Goal: Information Seeking & Learning: Check status

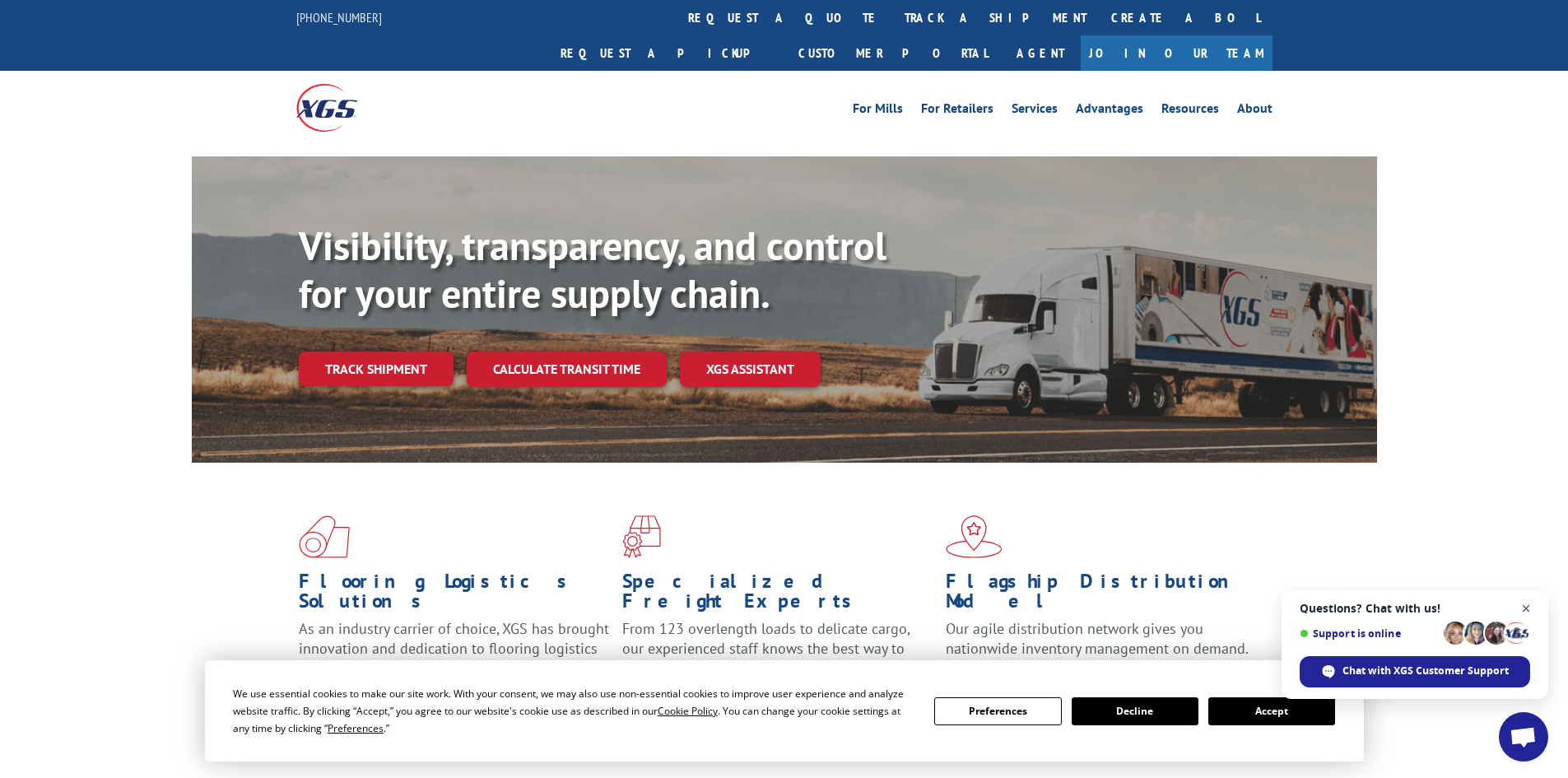
click at [1255, 603] on span "Close chat" at bounding box center [1526, 608] width 21 height 21
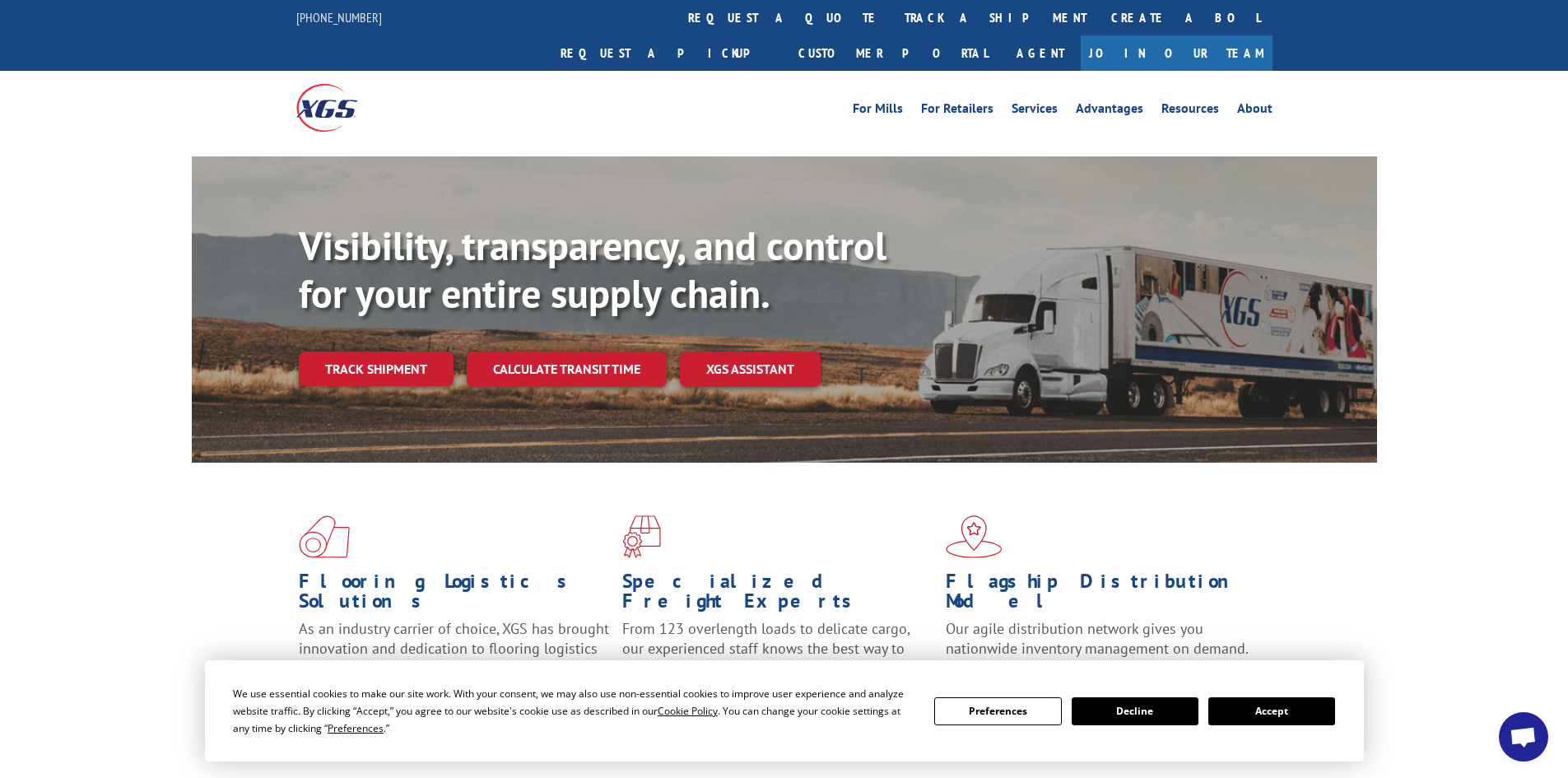
click at [1255, 712] on button "Accept" at bounding box center [1271, 711] width 126 height 28
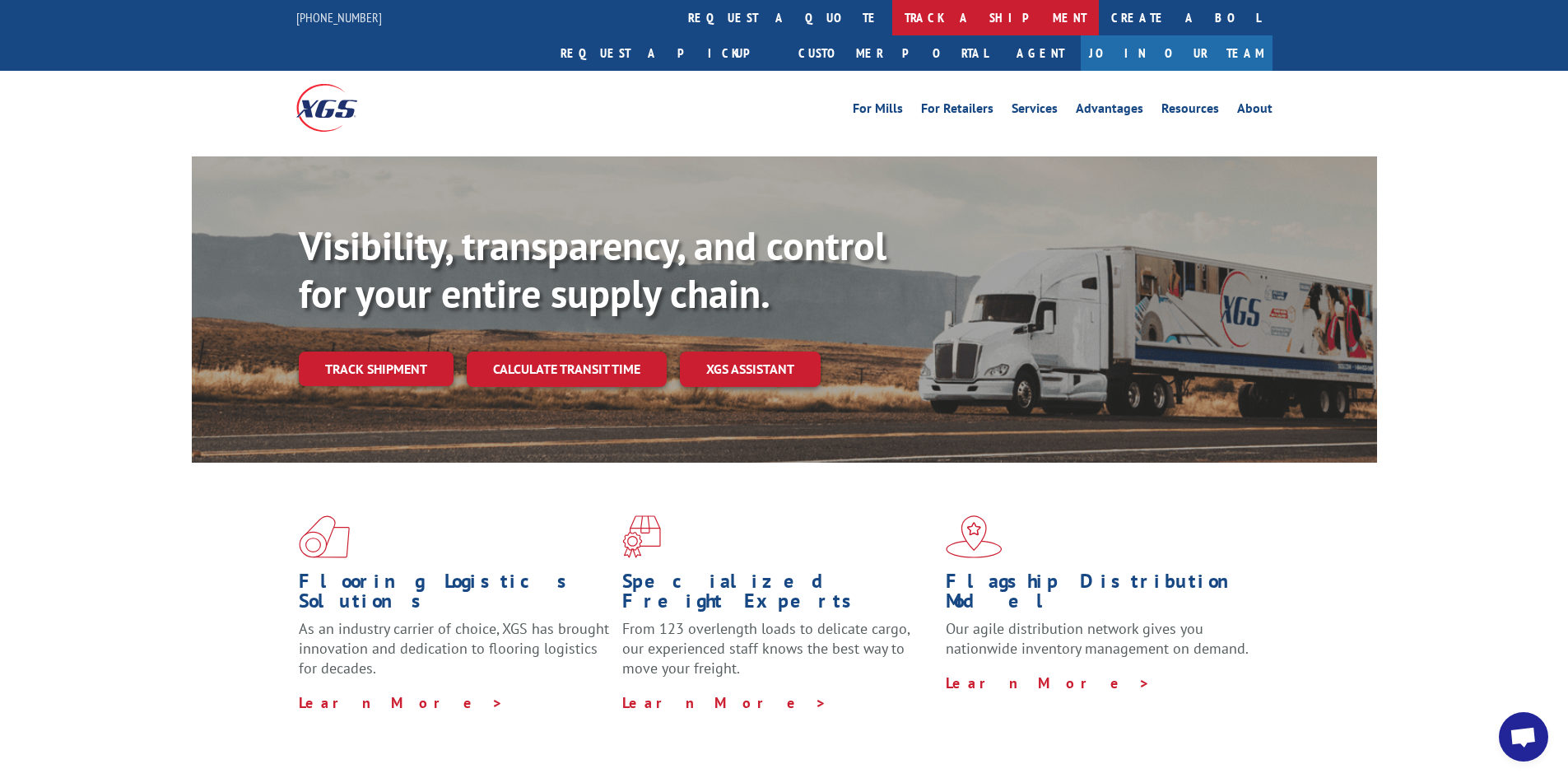
click at [892, 18] on link "track a shipment" at bounding box center [996, 18] width 207 height 36
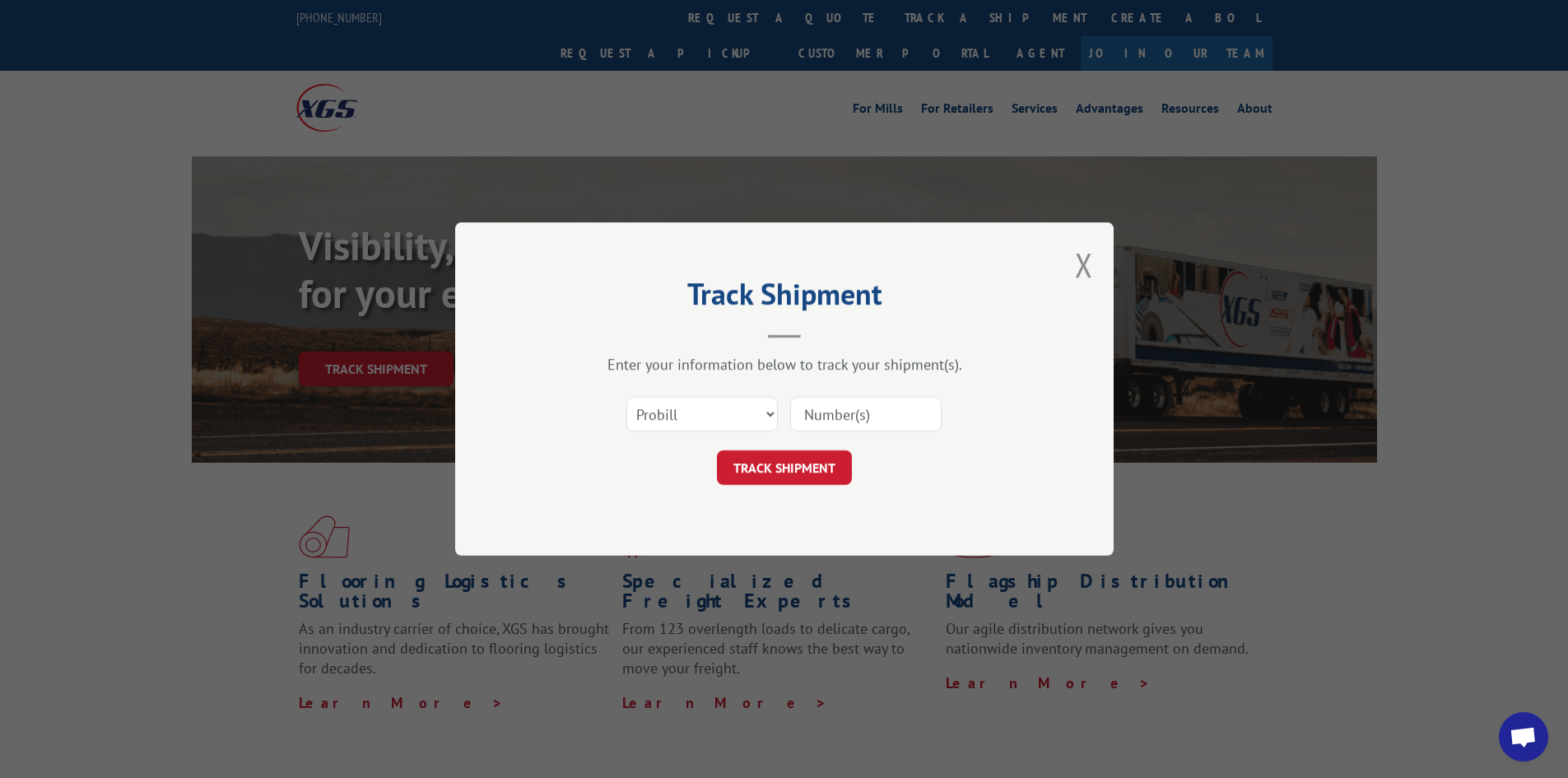
click at [837, 417] on input at bounding box center [866, 414] width 151 height 35
paste input "17517288"
type input "17517288"
click at [793, 458] on button "TRACK SHIPMENT" at bounding box center [784, 467] width 135 height 35
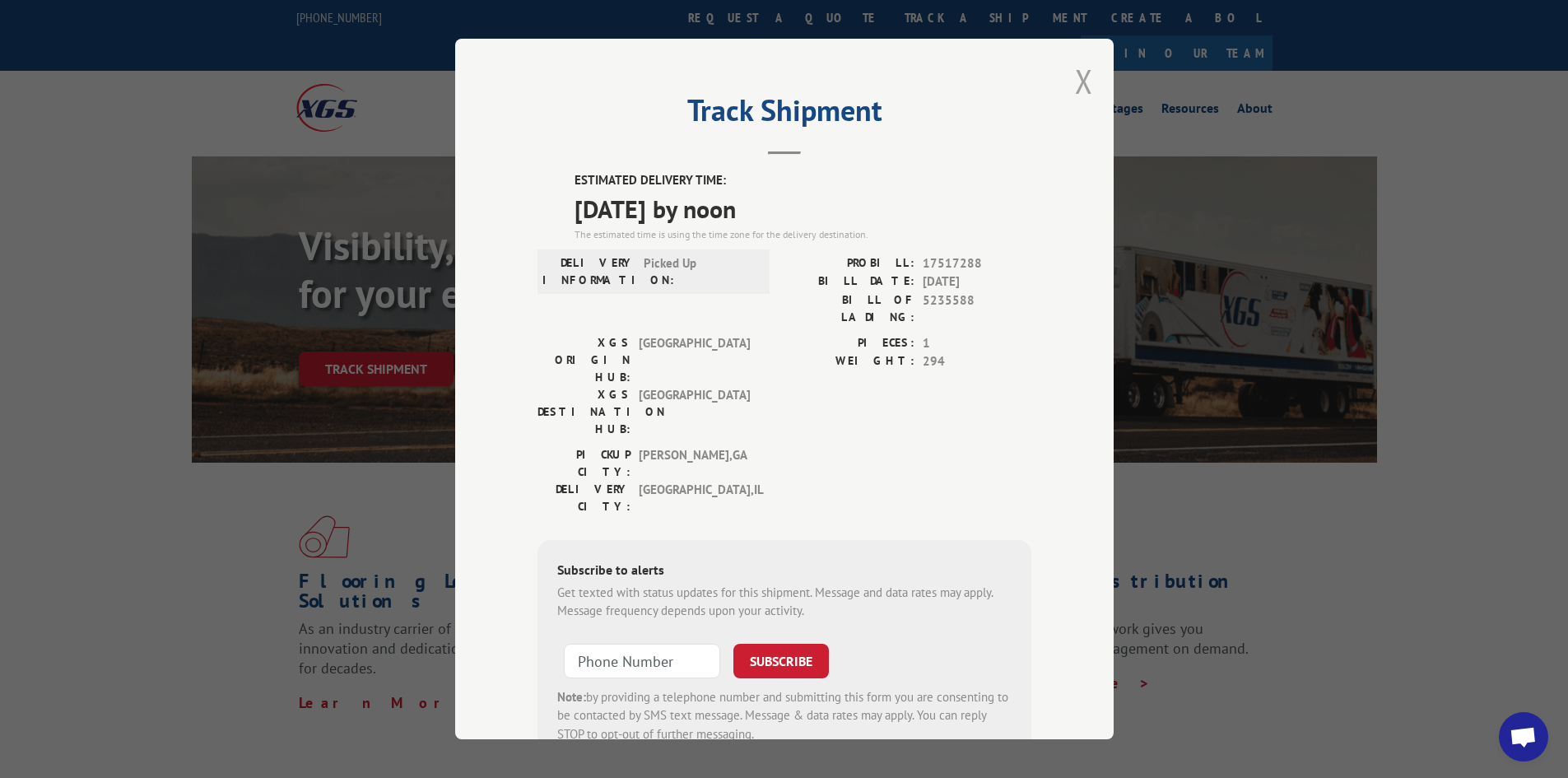
click at [1076, 89] on button "Close modal" at bounding box center [1083, 82] width 18 height 44
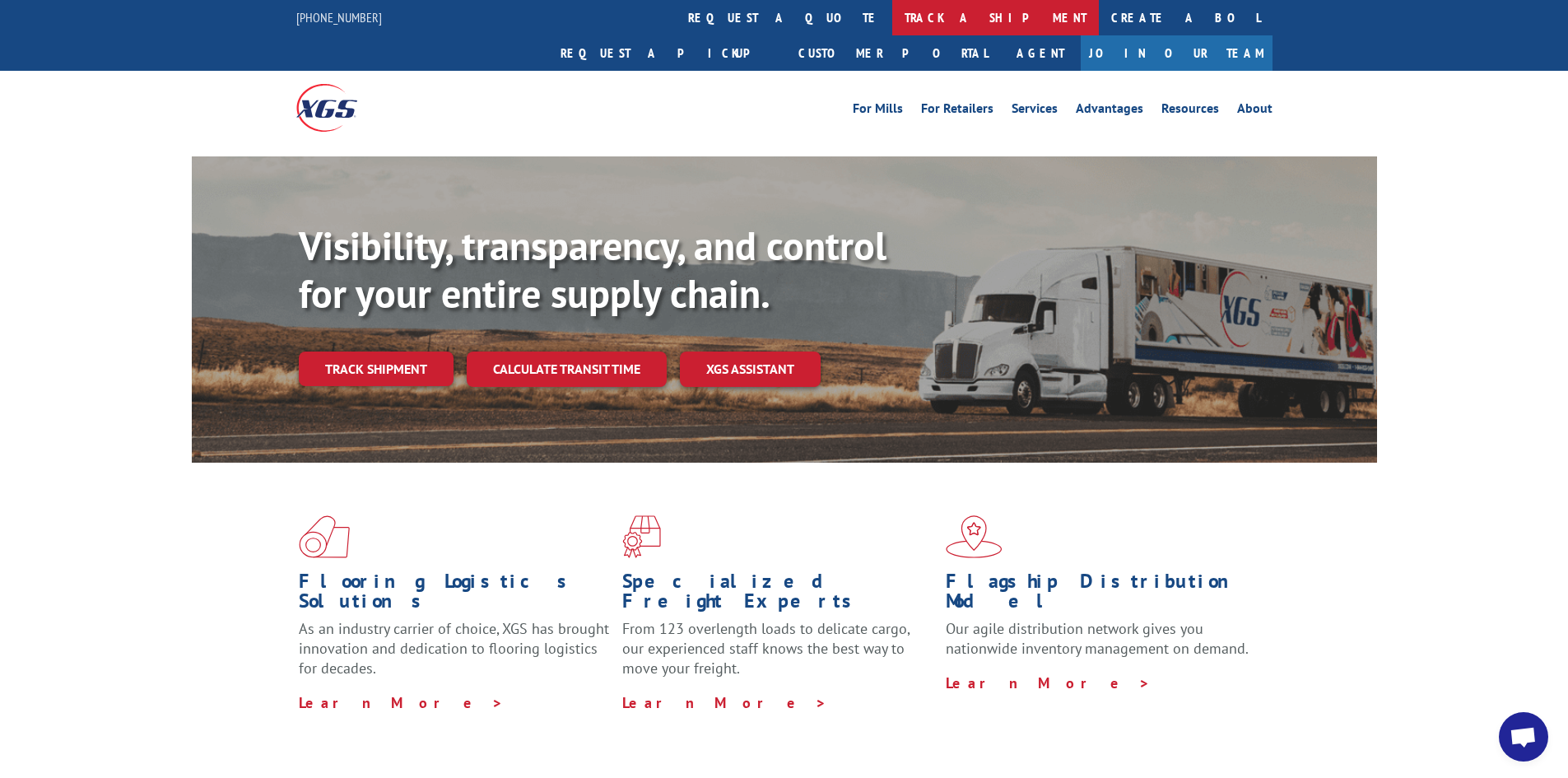
click at [892, 28] on link "track a shipment" at bounding box center [996, 18] width 207 height 36
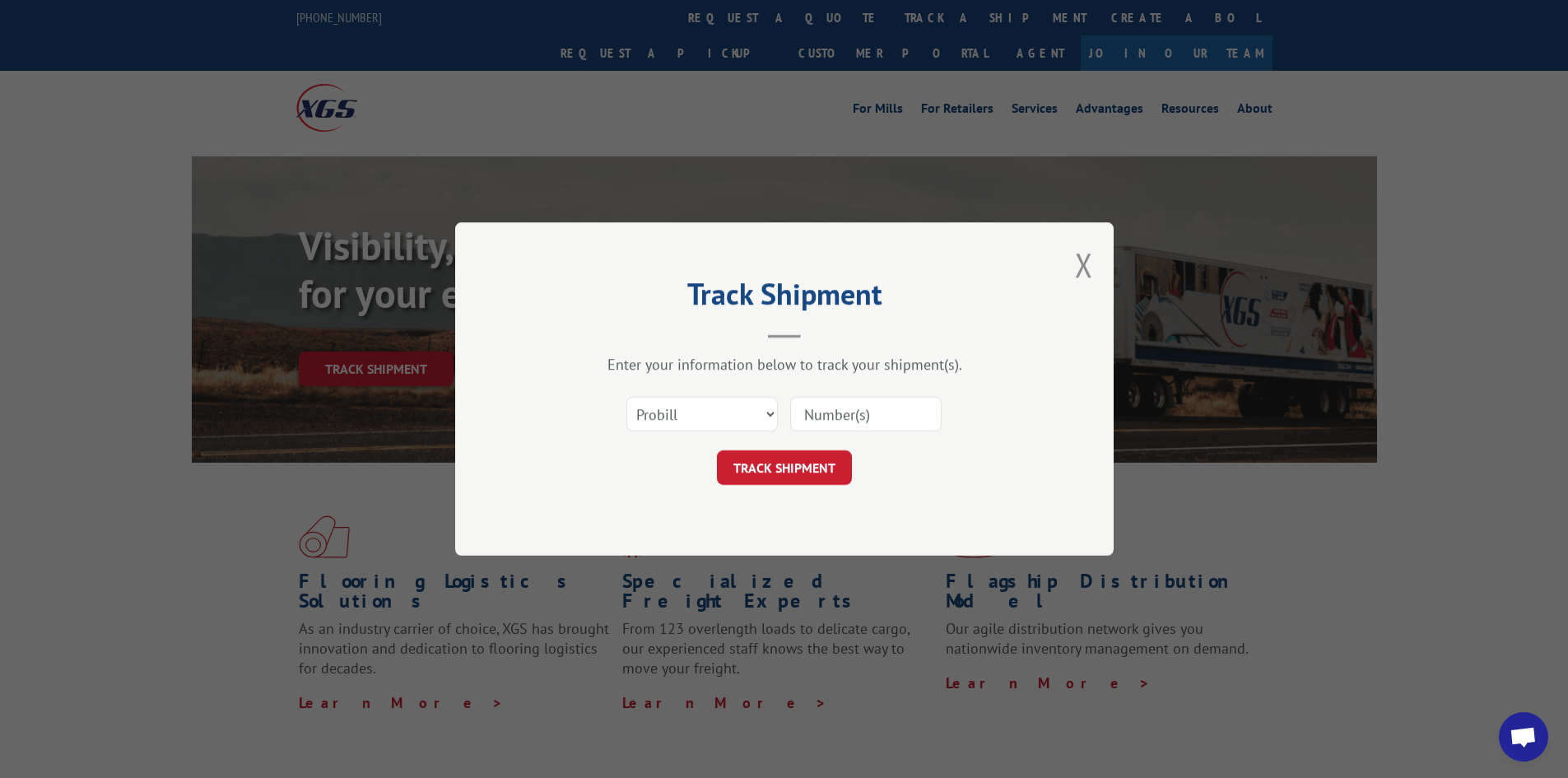
click at [829, 417] on input at bounding box center [866, 414] width 151 height 35
paste input "17516899"
type input "17516899"
click at [809, 465] on button "TRACK SHIPMENT" at bounding box center [784, 467] width 135 height 35
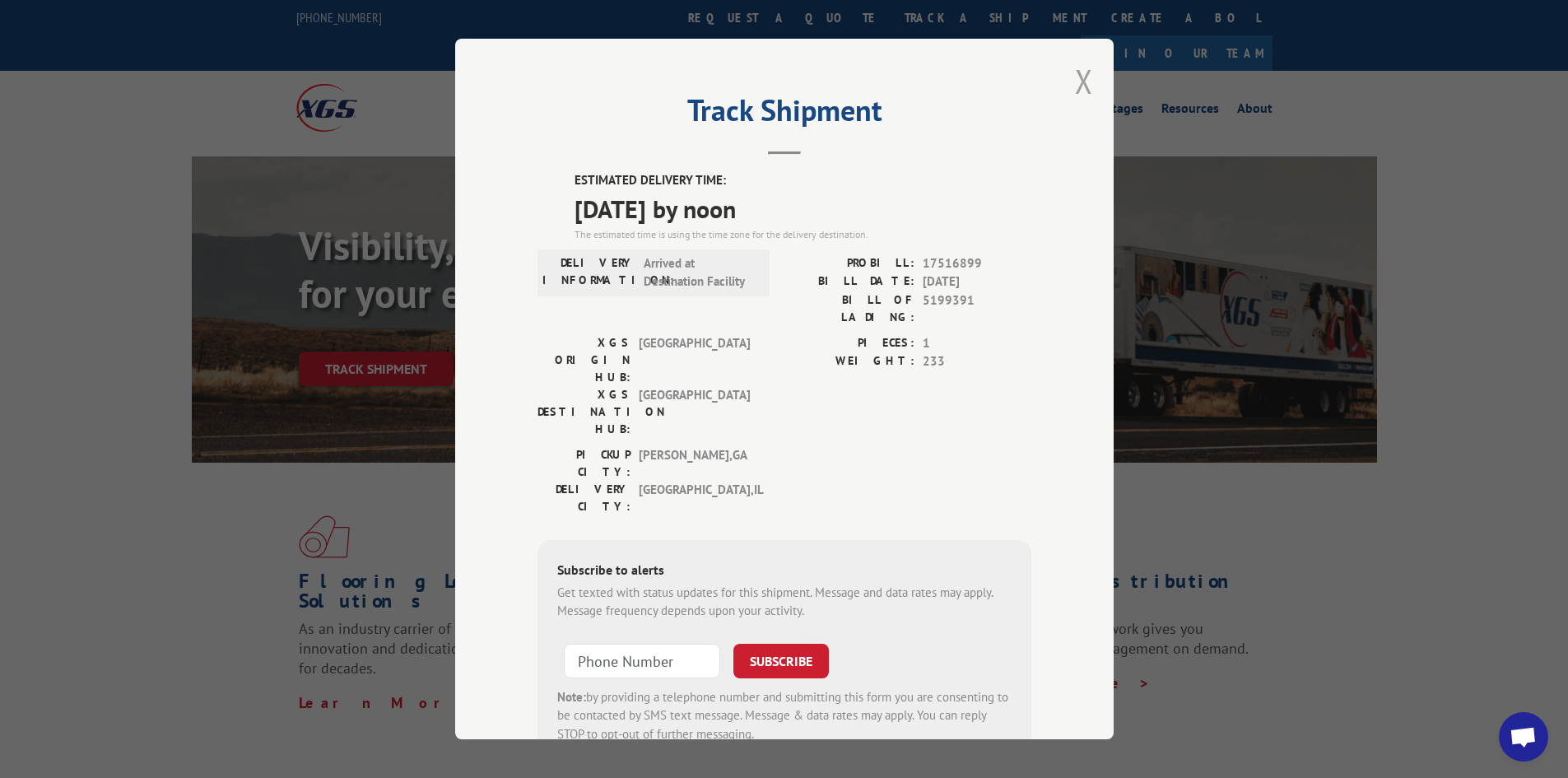
click at [1075, 72] on button "Close modal" at bounding box center [1083, 82] width 18 height 44
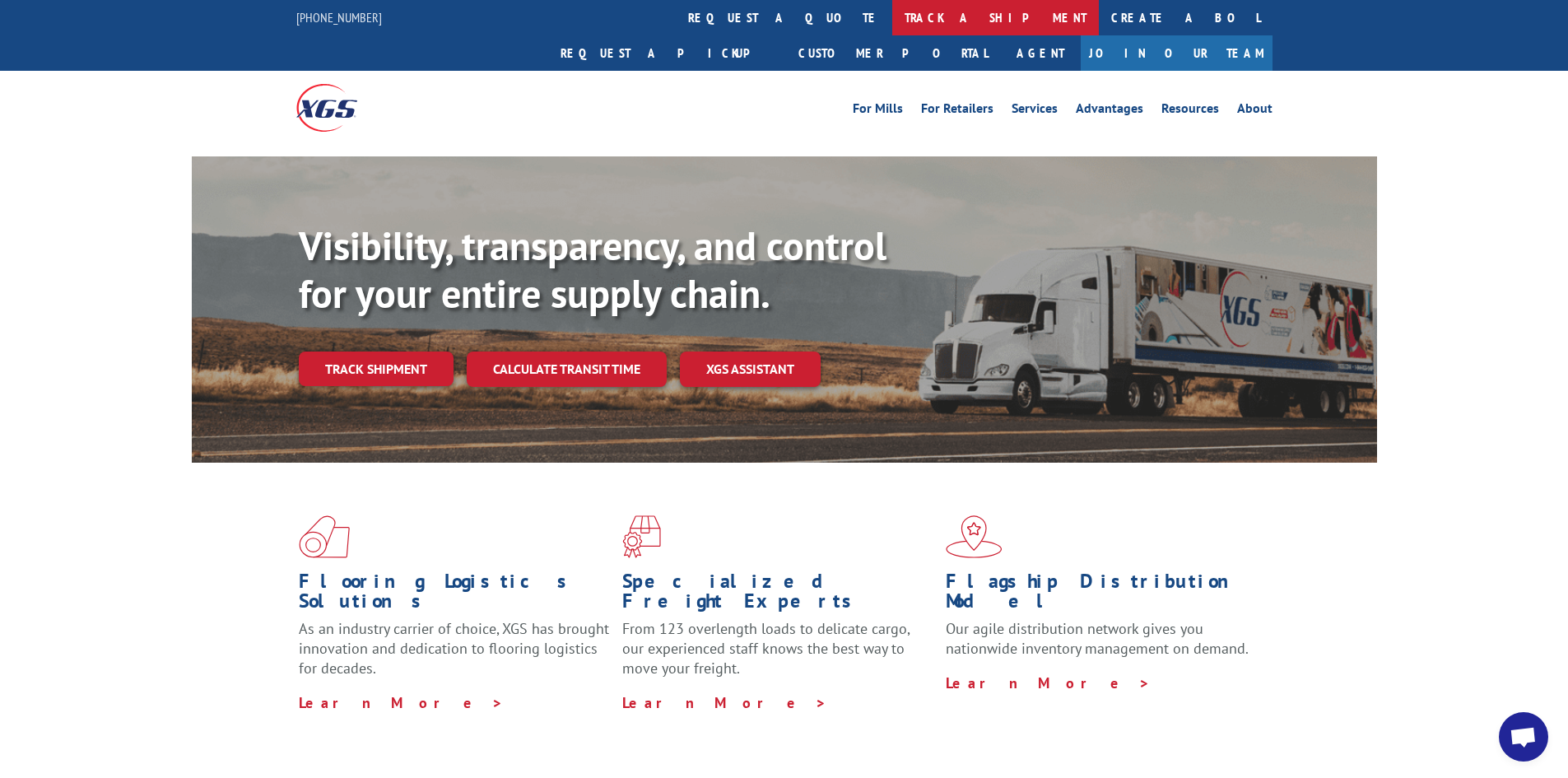
click at [892, 12] on link "track a shipment" at bounding box center [996, 18] width 207 height 36
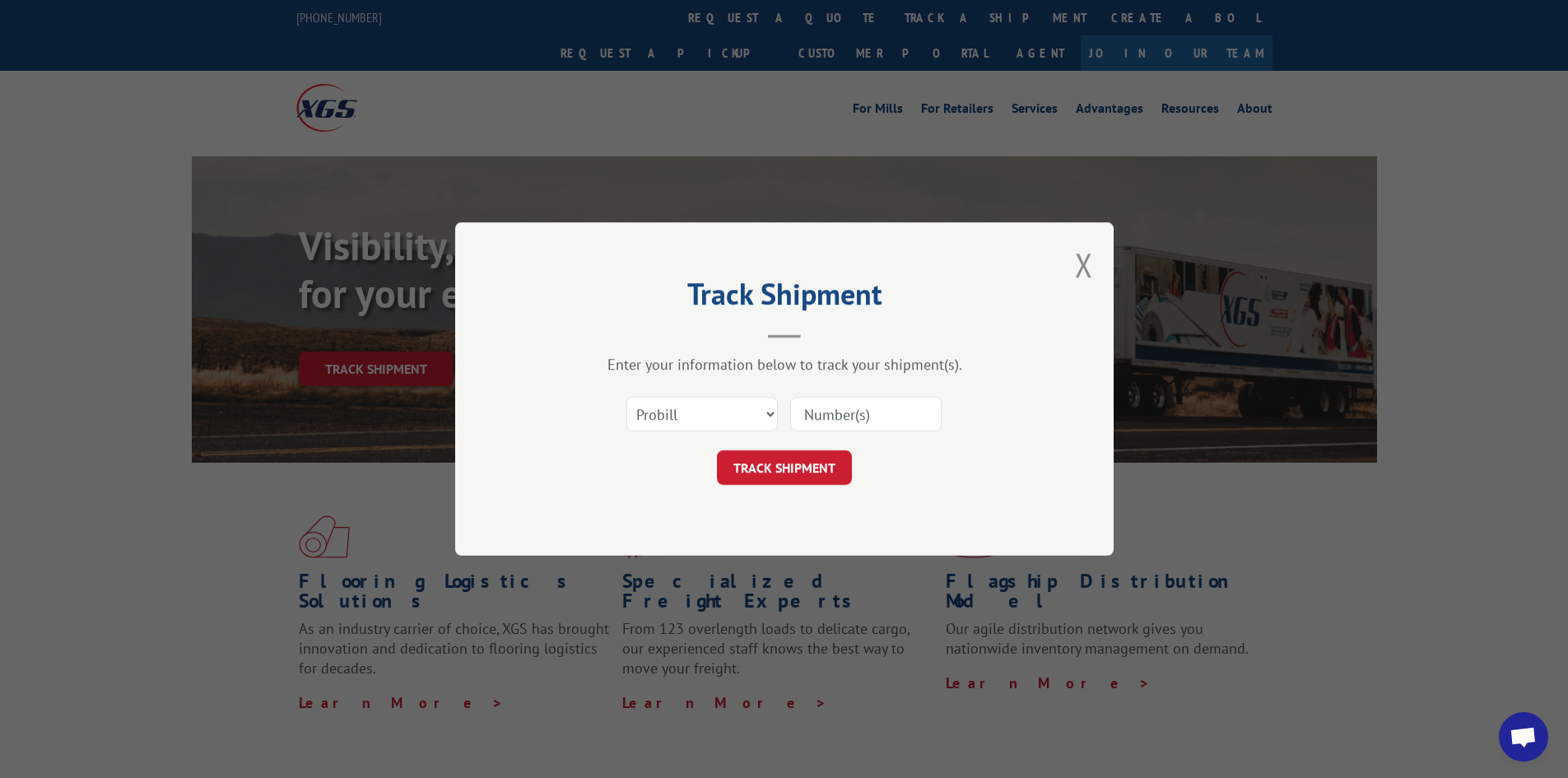
click at [811, 412] on input at bounding box center [866, 414] width 151 height 35
paste input "17469842"
type input "17469842"
click at [822, 469] on button "TRACK SHIPMENT" at bounding box center [784, 467] width 135 height 35
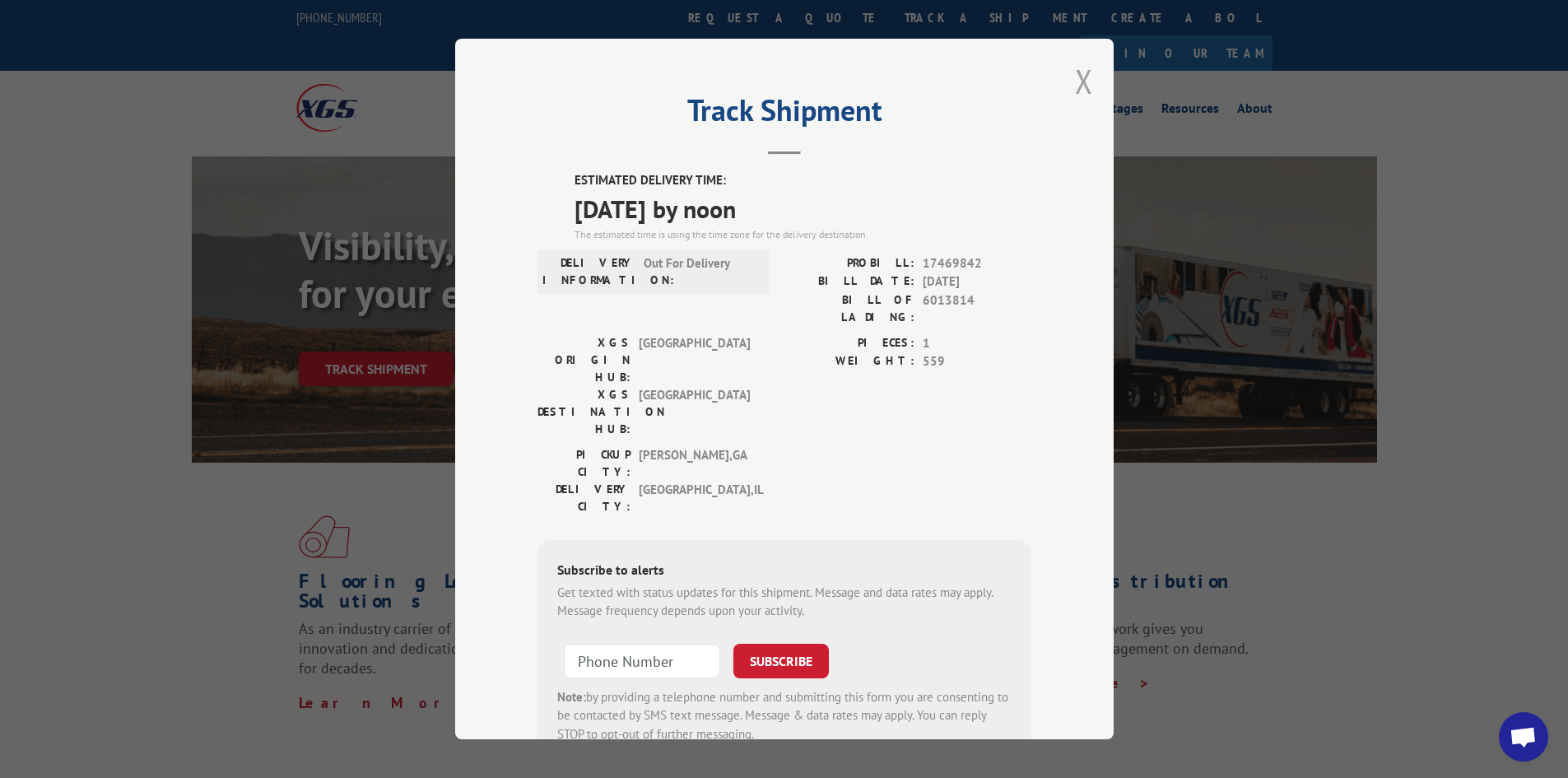
click at [1075, 75] on button "Close modal" at bounding box center [1083, 82] width 18 height 44
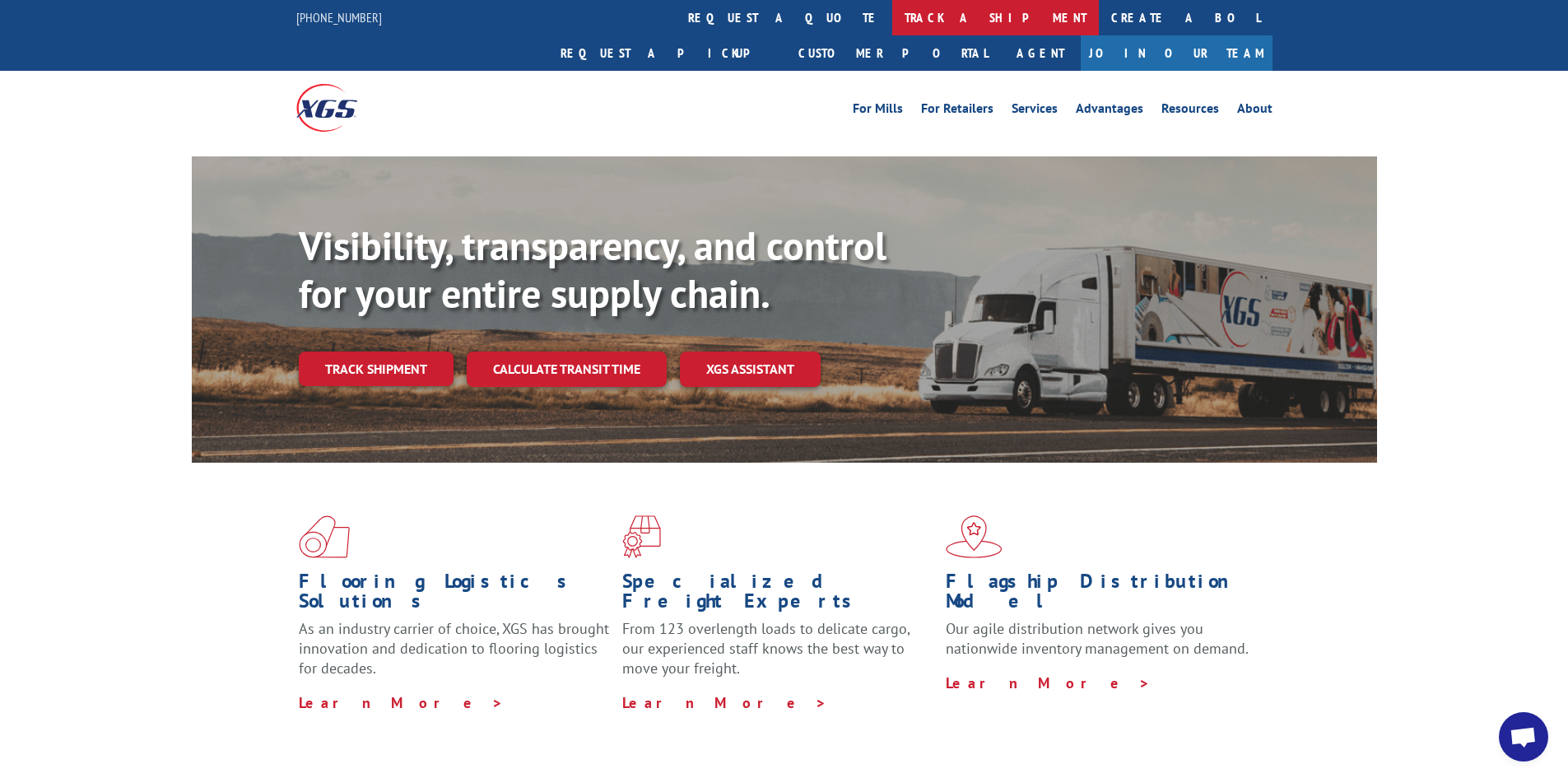
click at [892, 23] on link "track a shipment" at bounding box center [996, 18] width 207 height 36
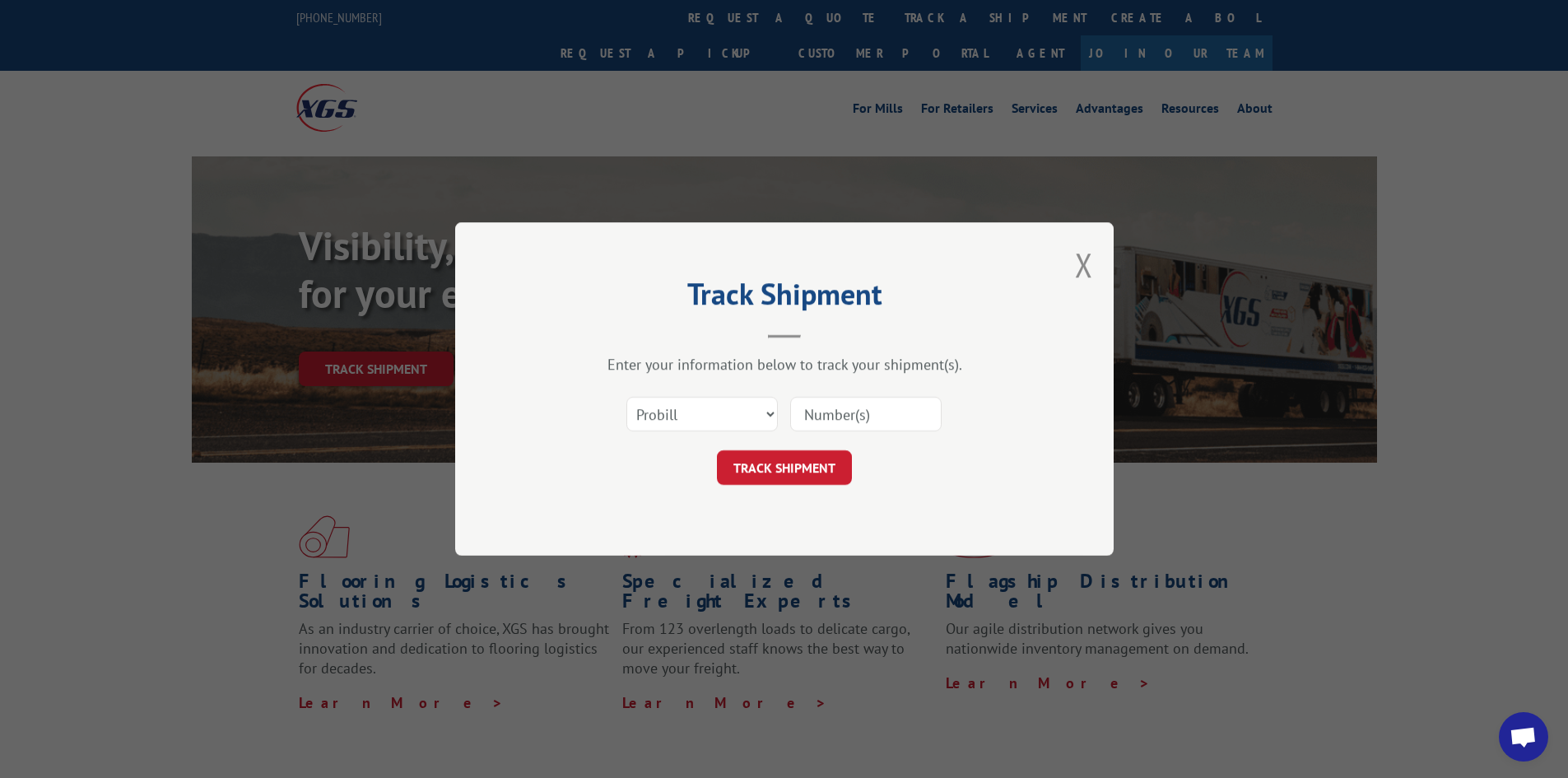
click at [916, 407] on input at bounding box center [866, 414] width 151 height 35
type input "17228209"
click button "TRACK SHIPMENT" at bounding box center [784, 467] width 135 height 35
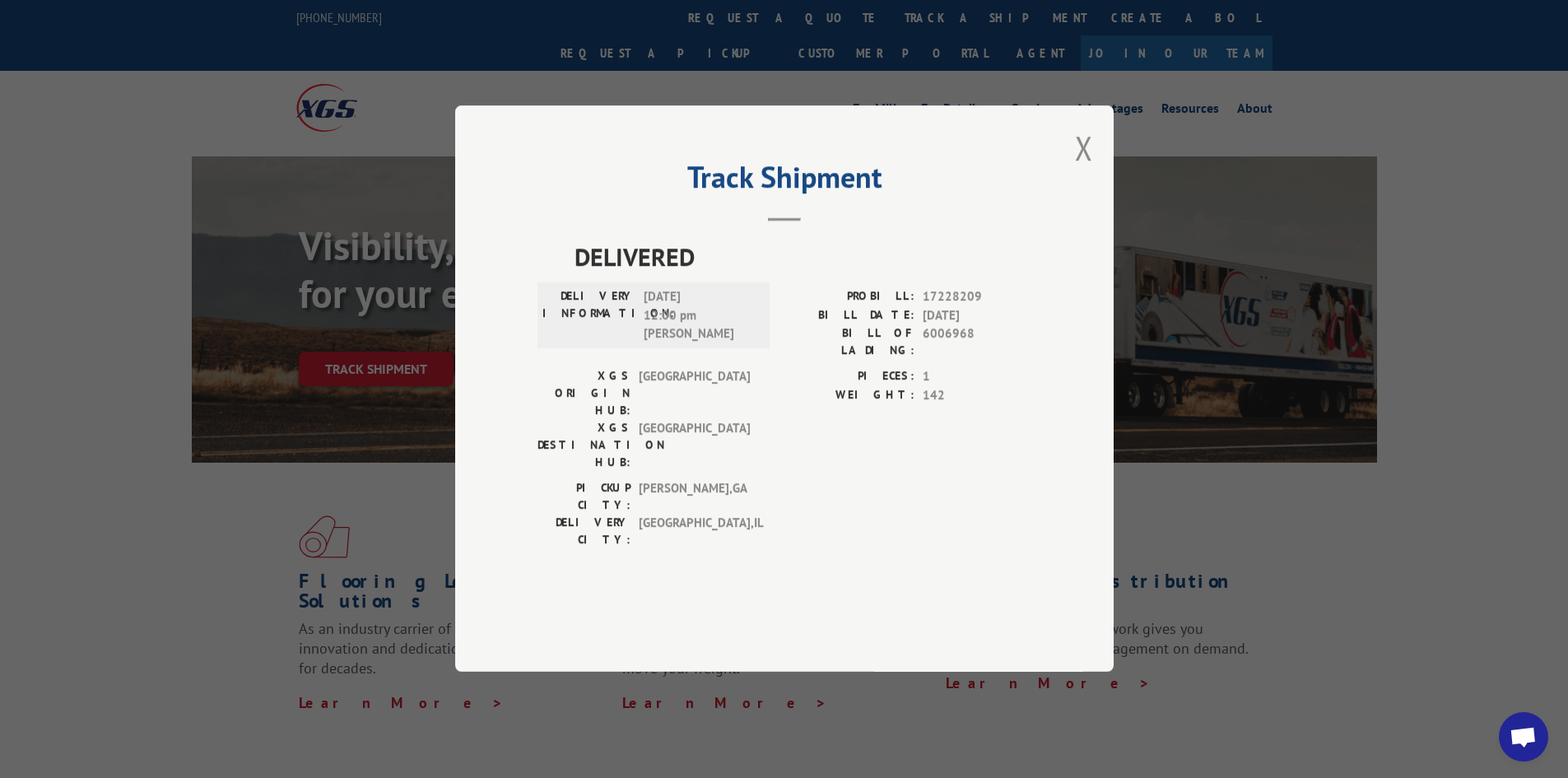
drag, startPoint x: 1083, startPoint y: 175, endPoint x: 433, endPoint y: 2, distance: 672.6
click at [1083, 169] on button "Close modal" at bounding box center [1083, 148] width 18 height 44
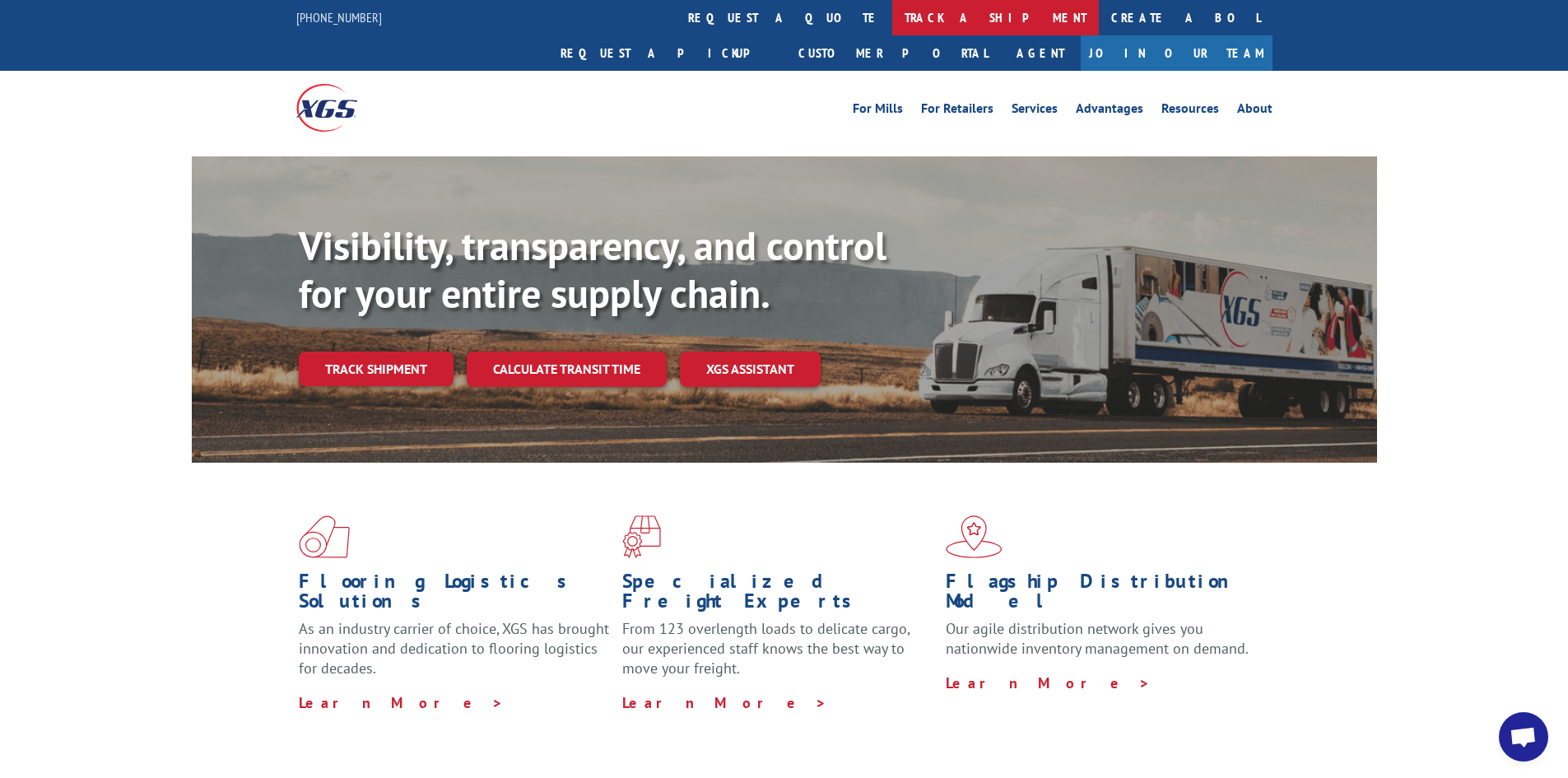
click at [892, 16] on link "track a shipment" at bounding box center [996, 18] width 207 height 36
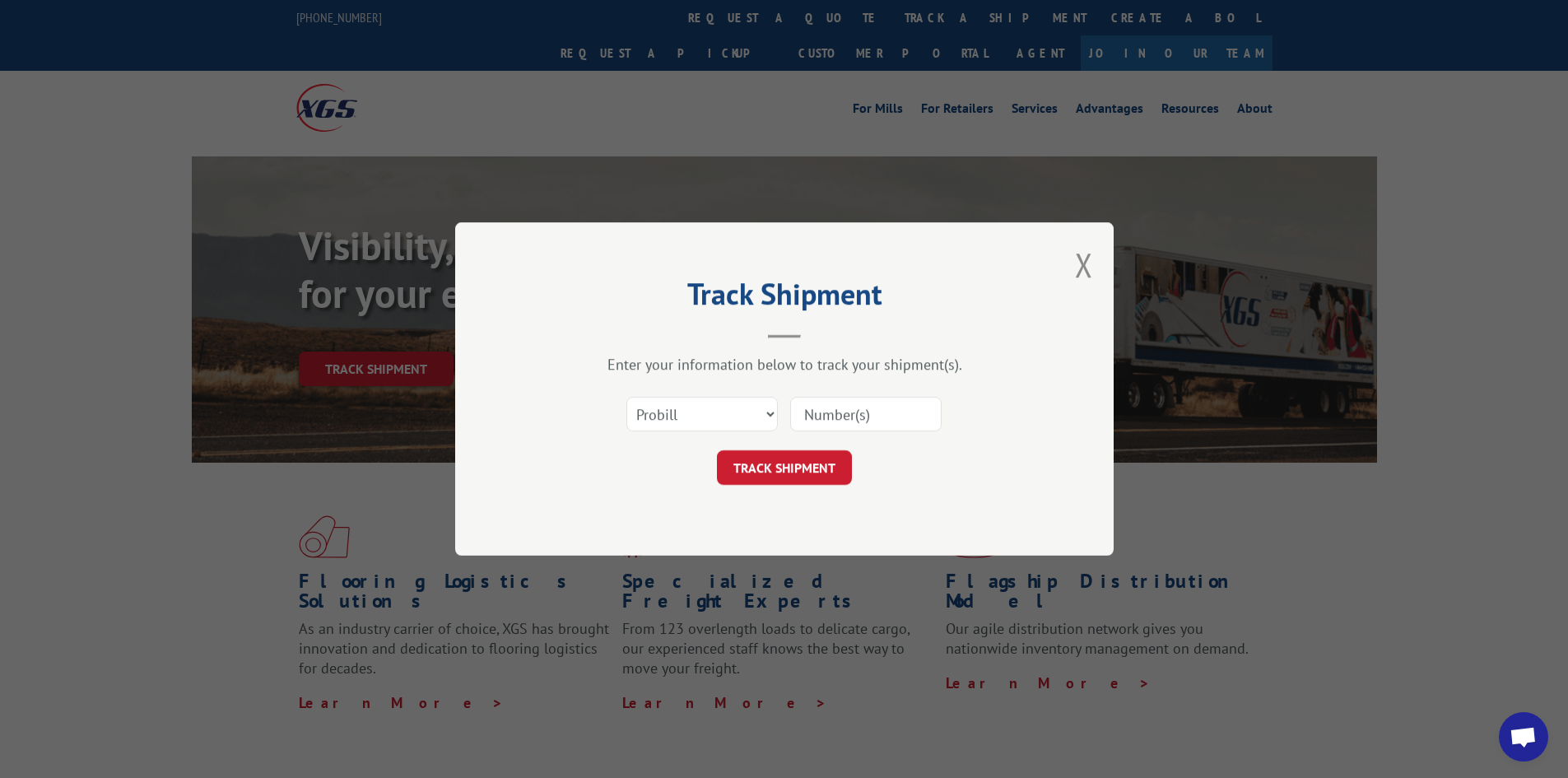
click at [890, 406] on input at bounding box center [866, 414] width 151 height 35
type input "17228209"
click at [716, 450] on button "TRACK SHIPMENT" at bounding box center [784, 467] width 135 height 35
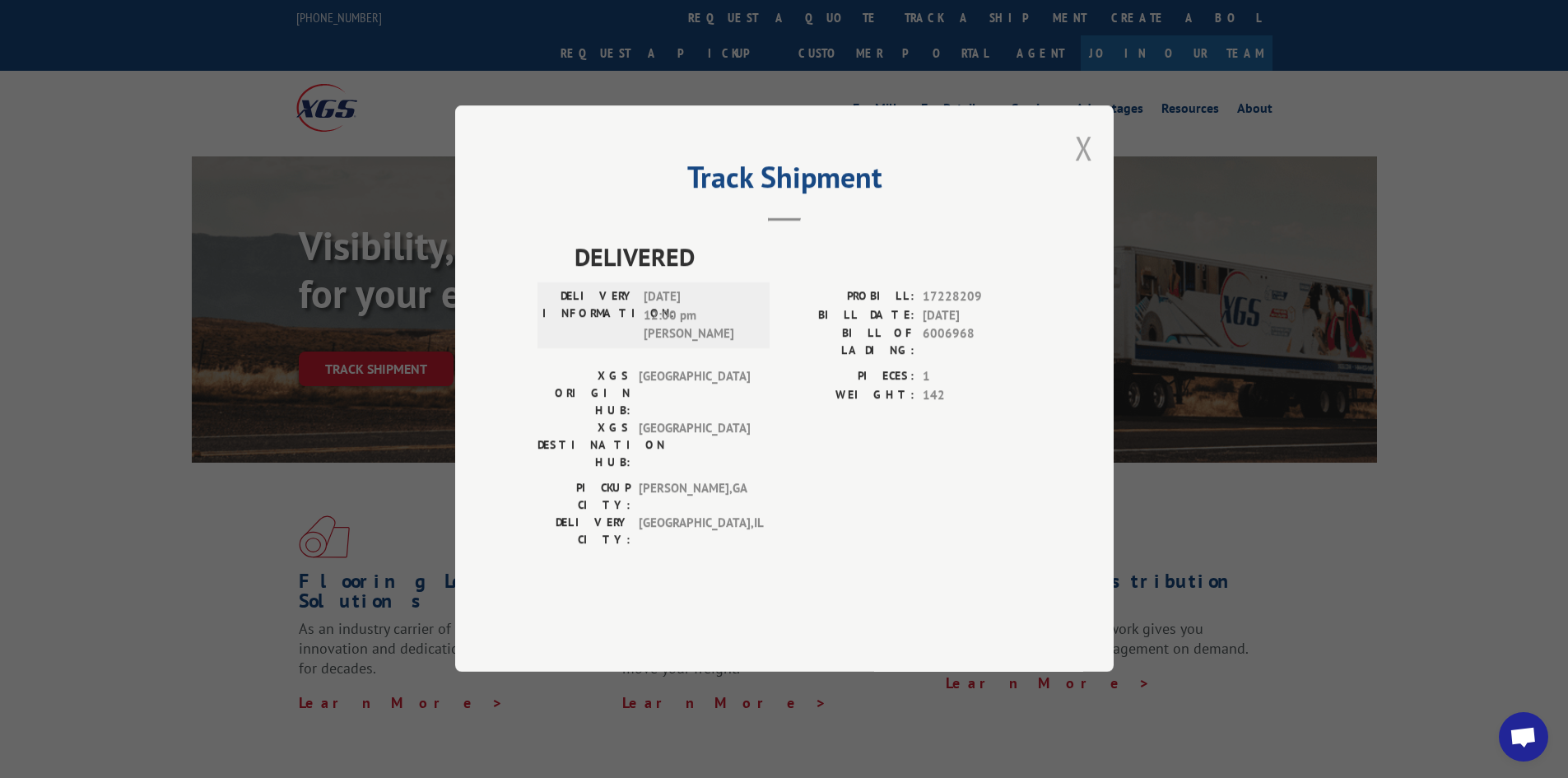
click at [1088, 169] on button "Close modal" at bounding box center [1083, 148] width 18 height 44
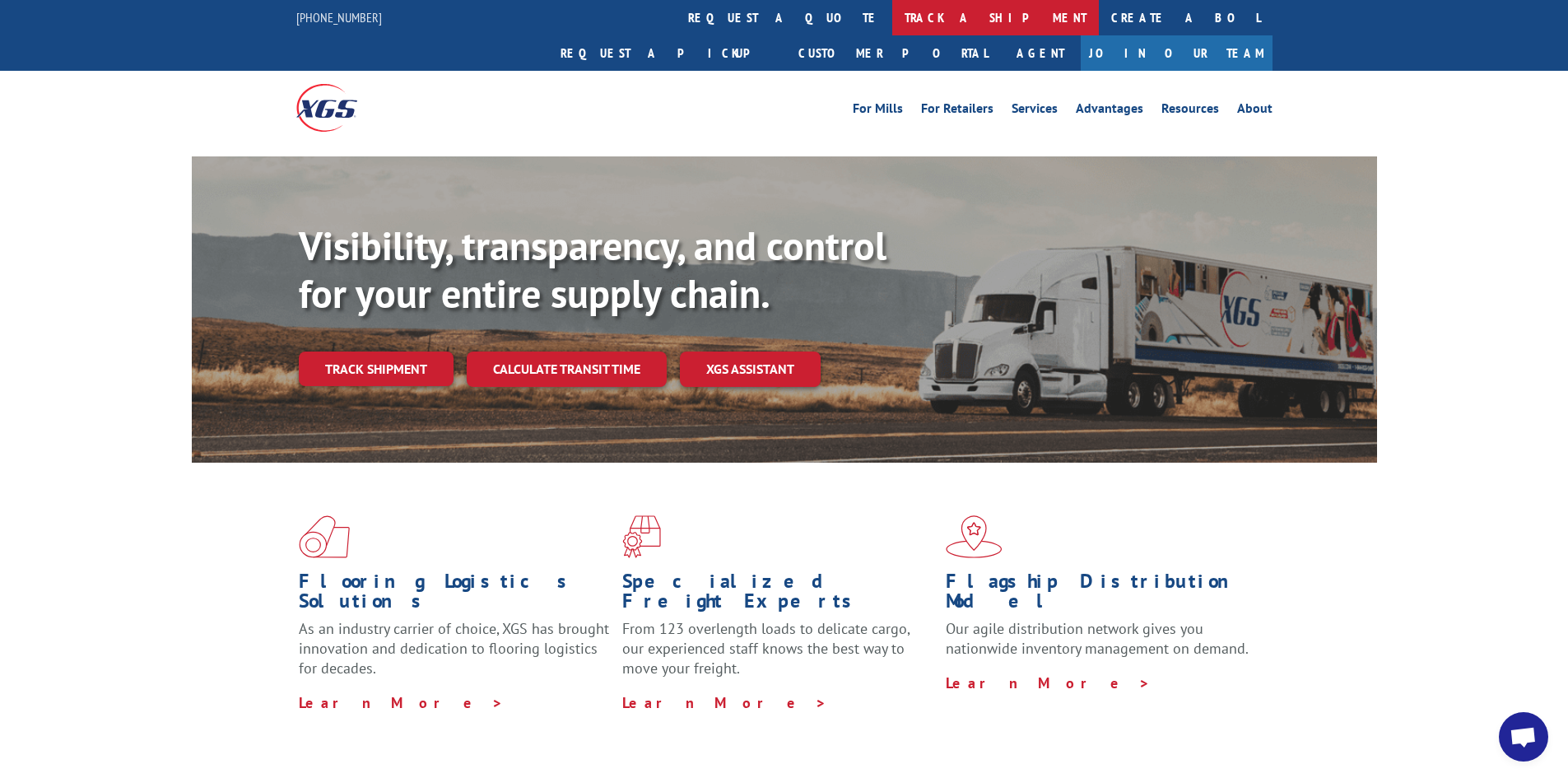
click at [892, 18] on link "track a shipment" at bounding box center [996, 18] width 207 height 36
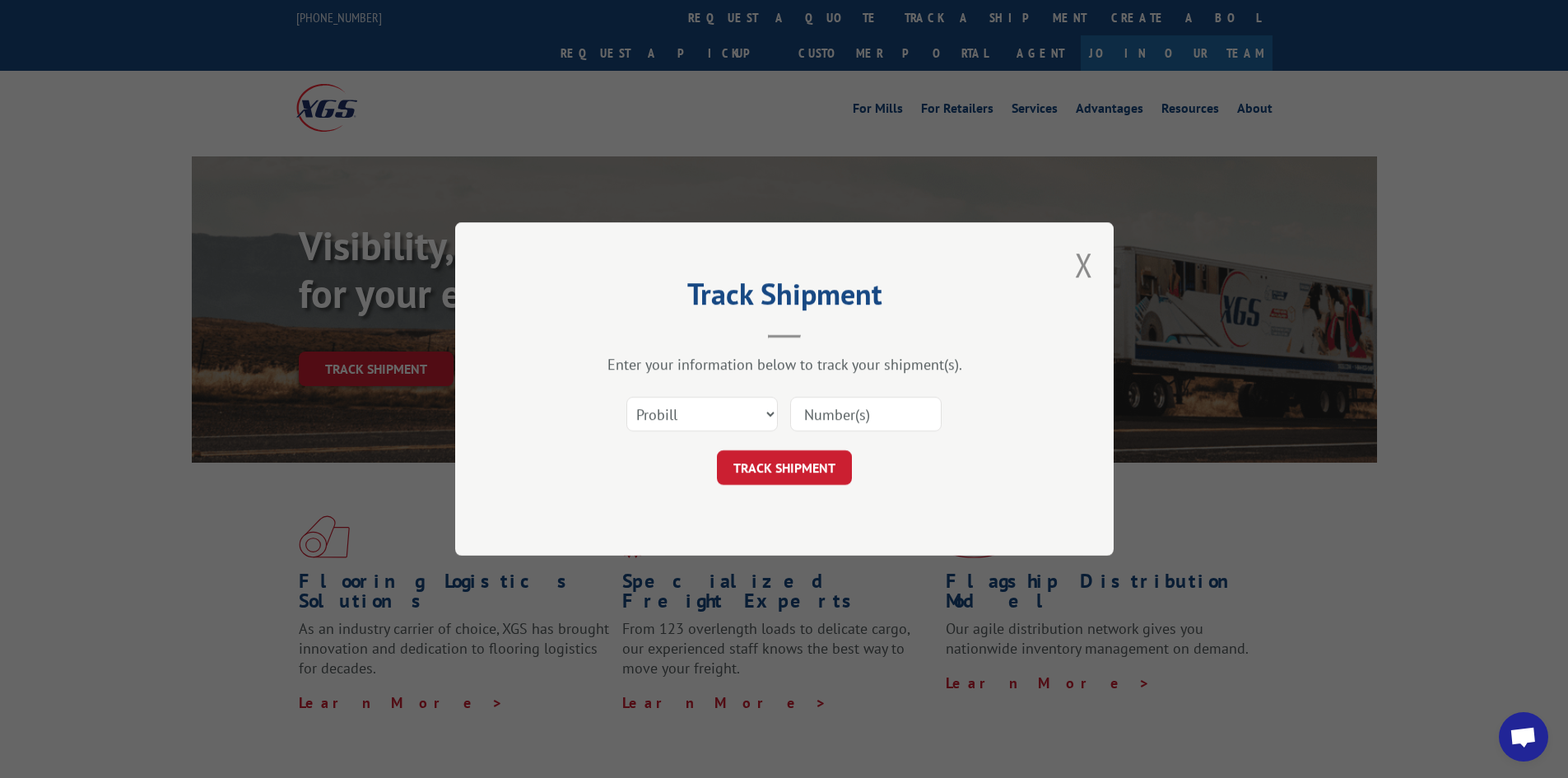
click at [902, 408] on input at bounding box center [866, 414] width 151 height 35
type input "17228449"
click at [716, 450] on button "TRACK SHIPMENT" at bounding box center [784, 467] width 135 height 35
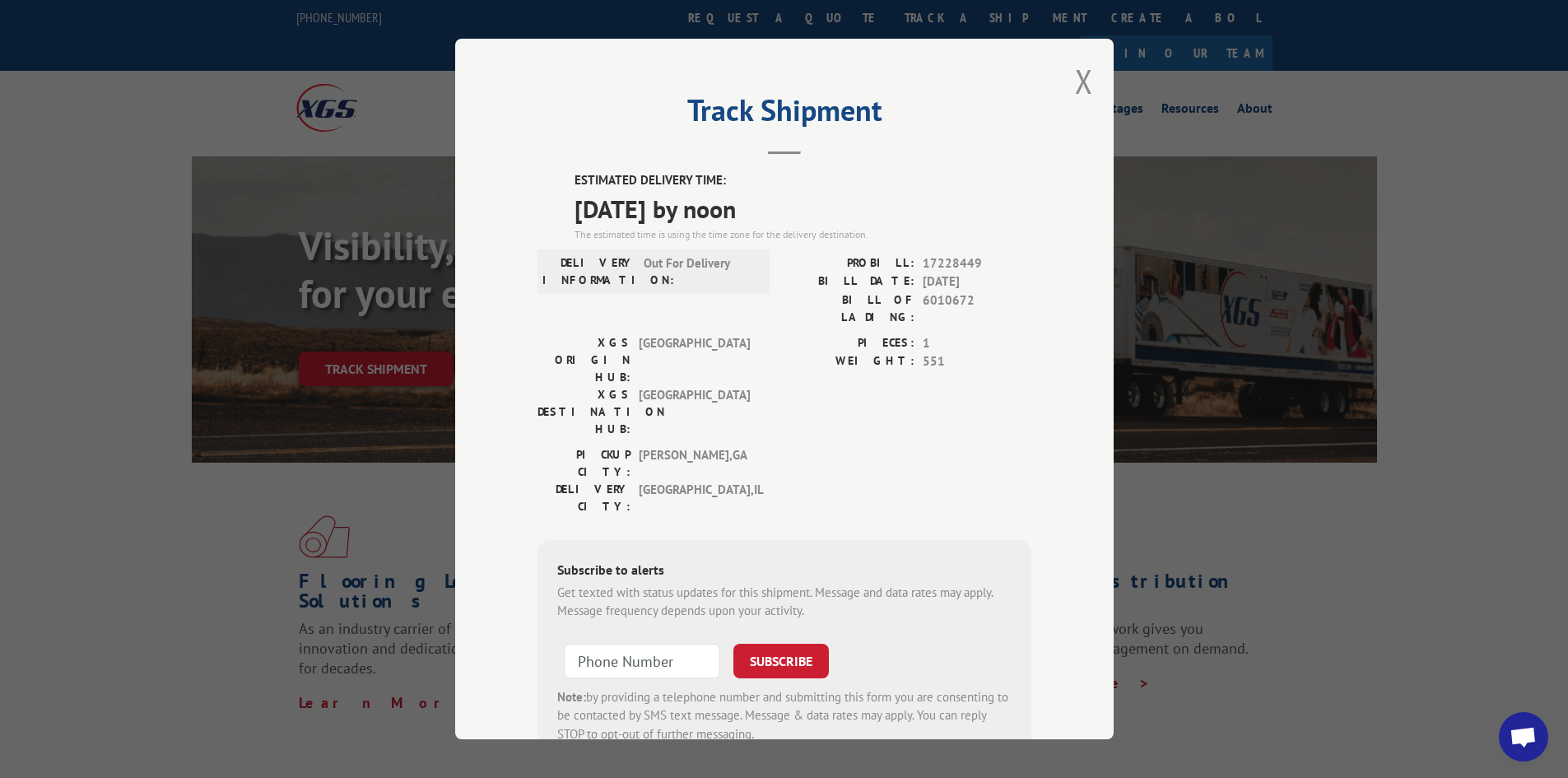
click at [1082, 59] on div "Track Shipment ESTIMATED DELIVERY TIME: [DATE] by noon The estimated time is us…" at bounding box center [784, 389] width 659 height 700
click at [1077, 92] on button "Close modal" at bounding box center [1083, 82] width 18 height 44
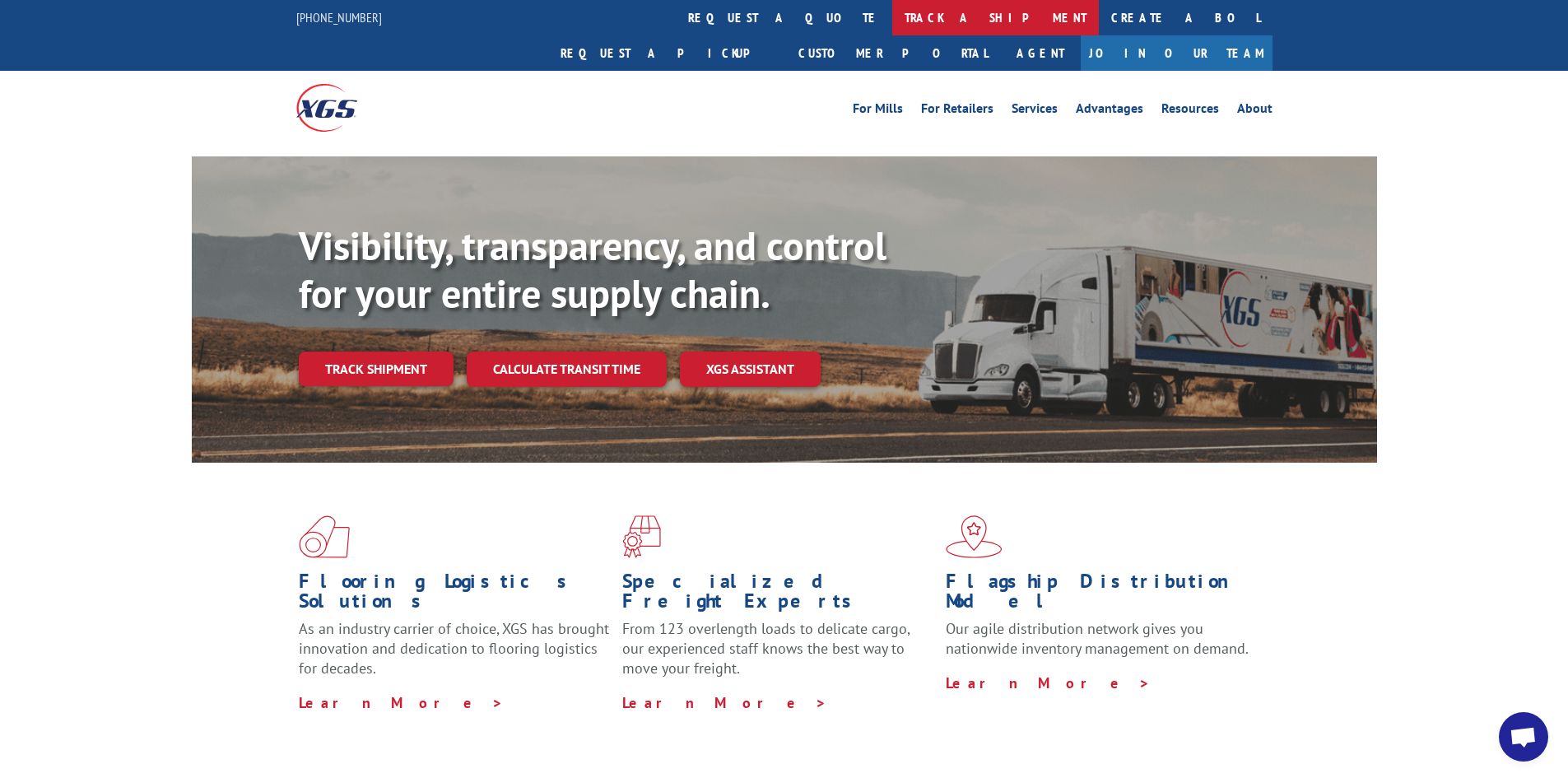
click at [892, 10] on link "track a shipment" at bounding box center [996, 18] width 207 height 36
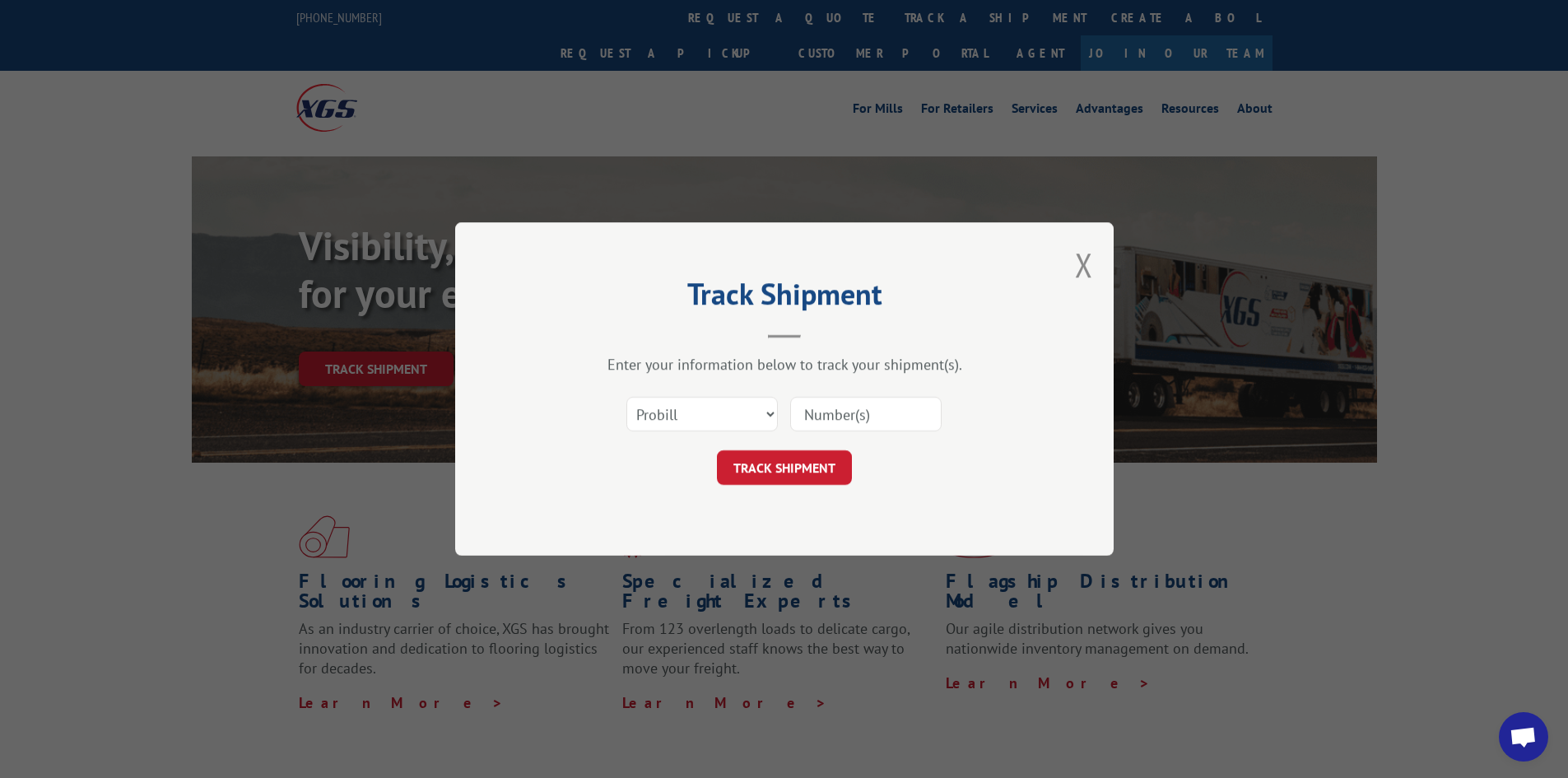
click at [867, 409] on input at bounding box center [866, 414] width 151 height 35
type input "17469248"
click button "TRACK SHIPMENT" at bounding box center [784, 467] width 135 height 35
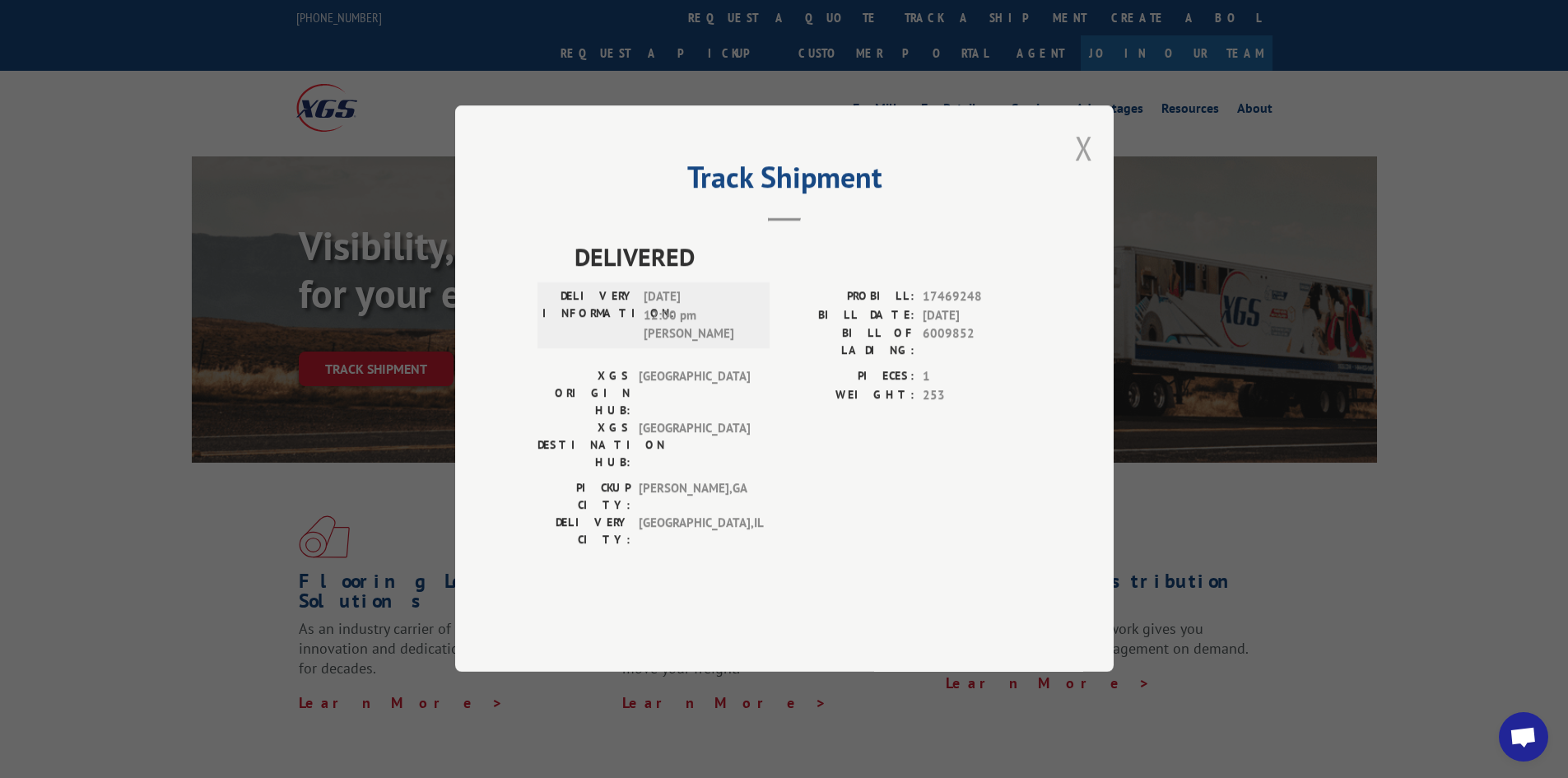
click at [1081, 169] on button "Close modal" at bounding box center [1083, 148] width 18 height 44
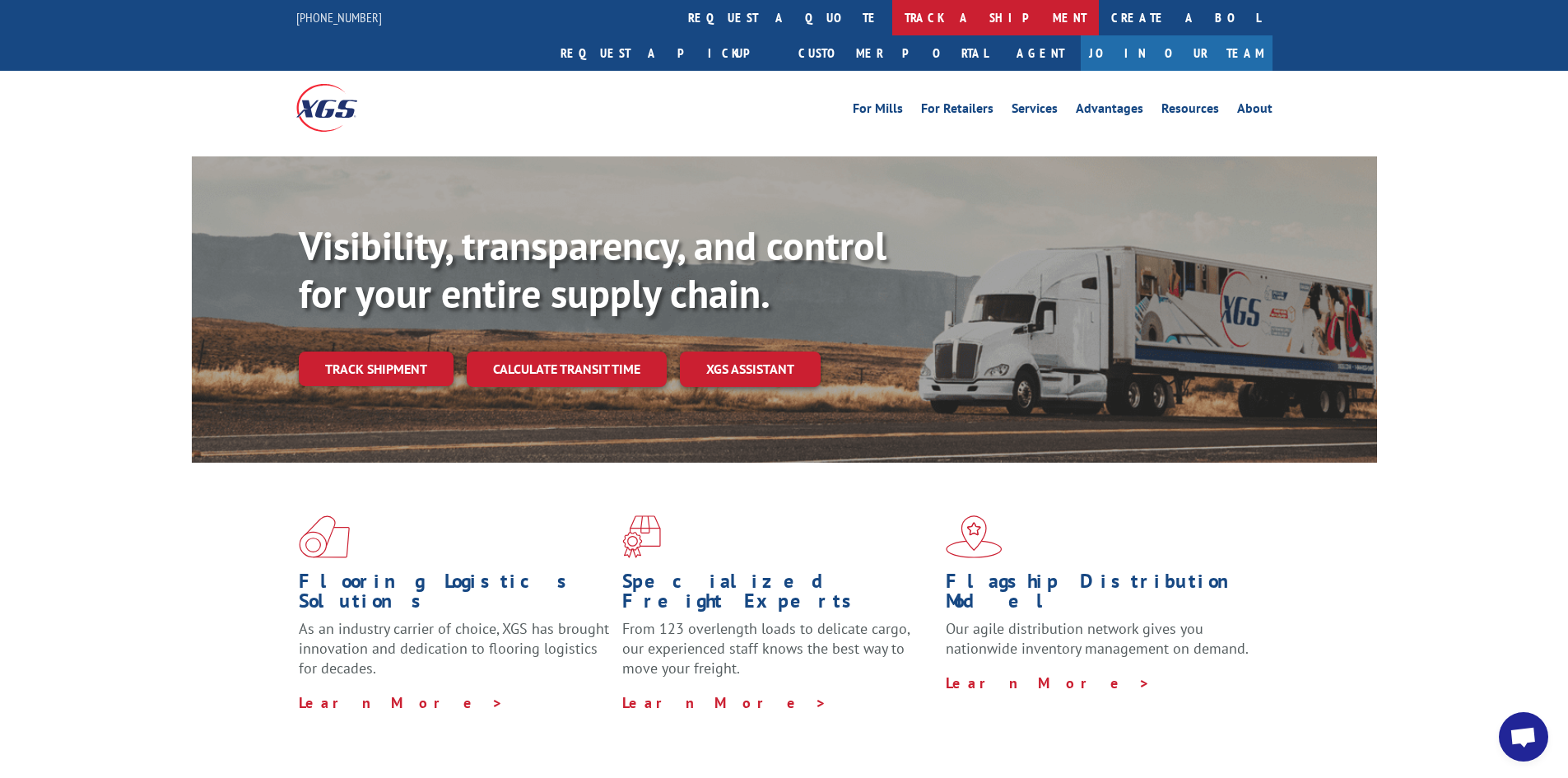
click at [892, 16] on link "track a shipment" at bounding box center [996, 18] width 207 height 36
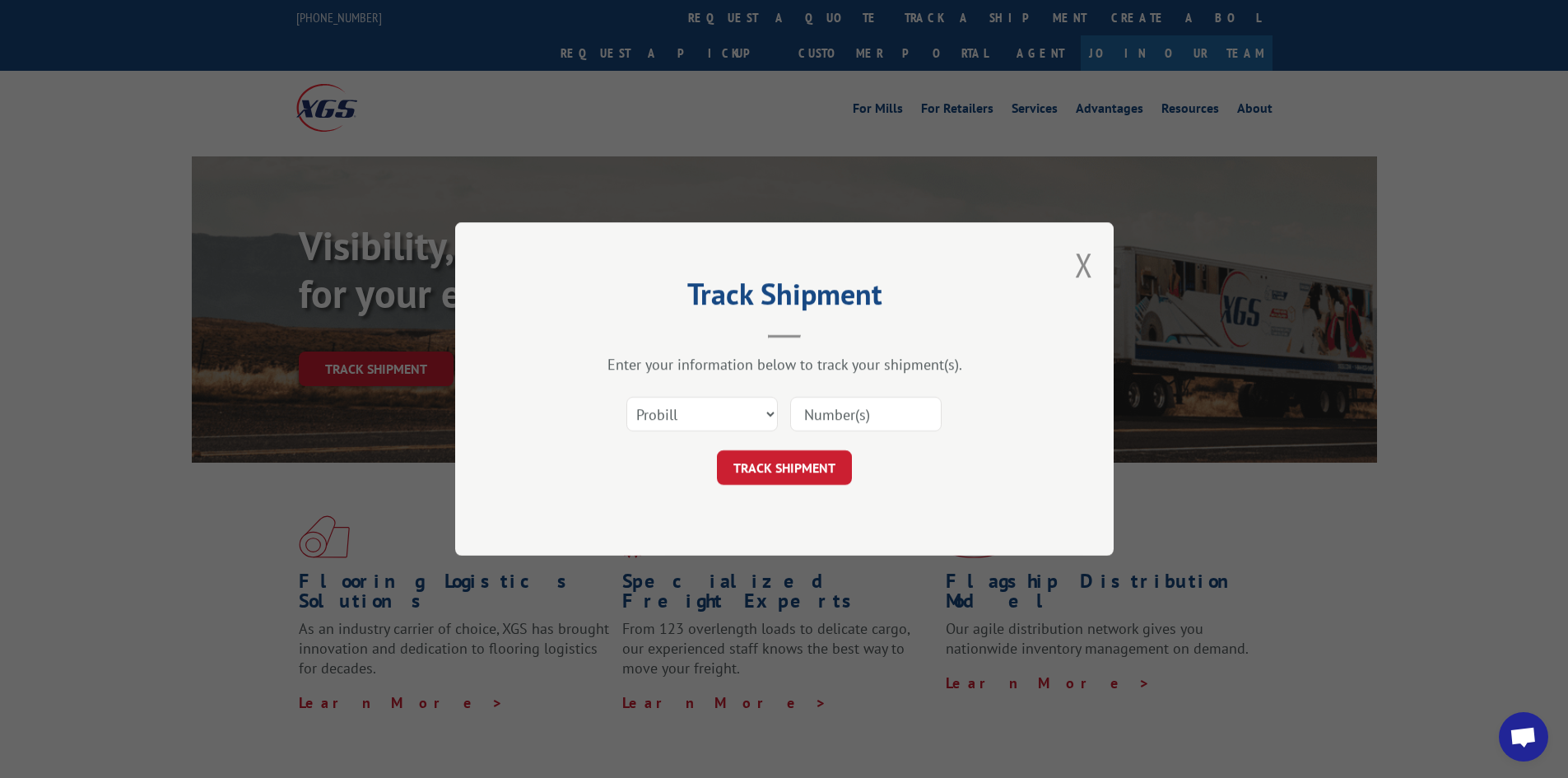
click at [906, 410] on input at bounding box center [866, 414] width 151 height 35
type input "17228210"
click button "TRACK SHIPMENT" at bounding box center [784, 467] width 135 height 35
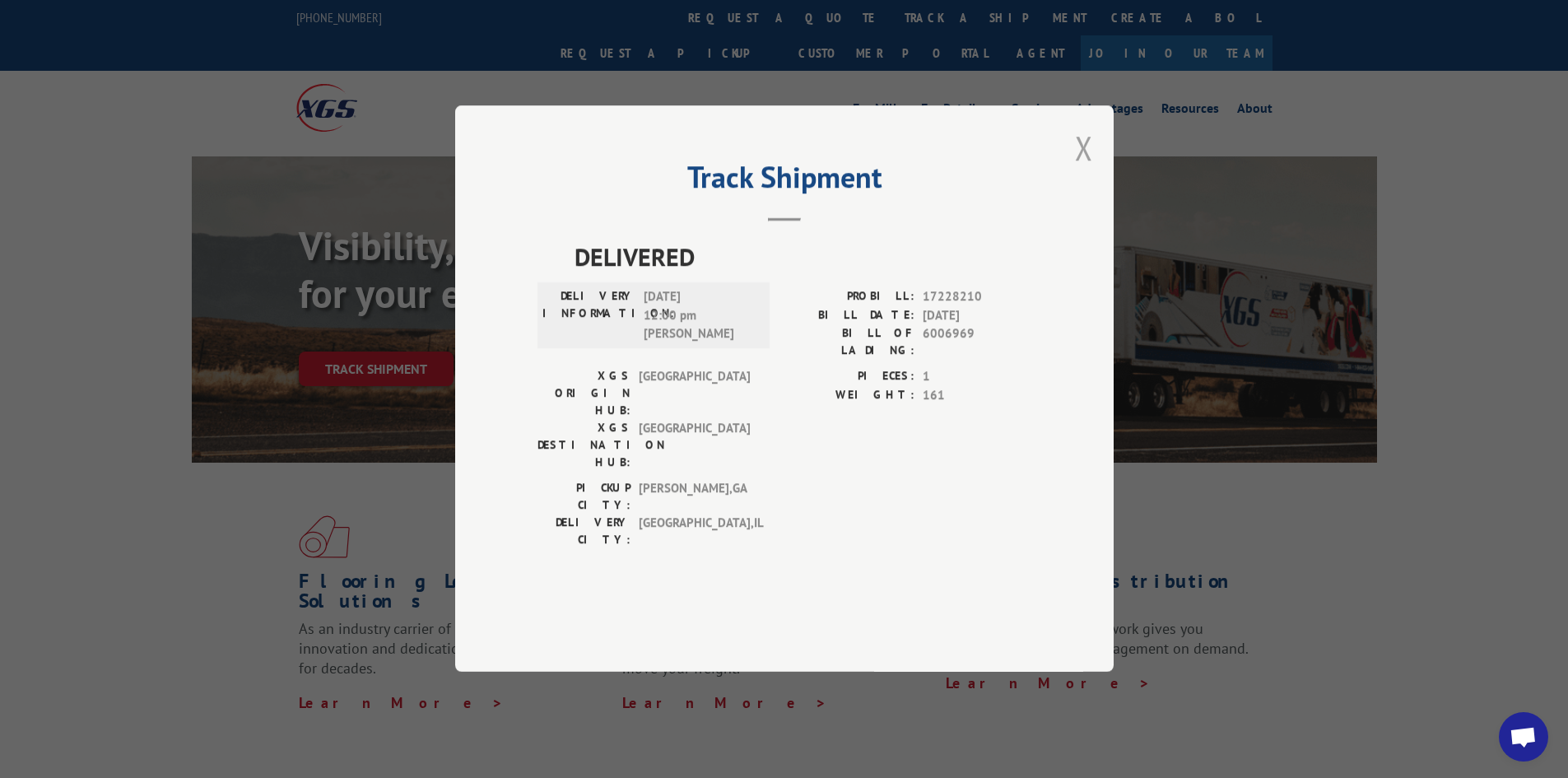
click at [1088, 169] on button "Close modal" at bounding box center [1083, 148] width 18 height 44
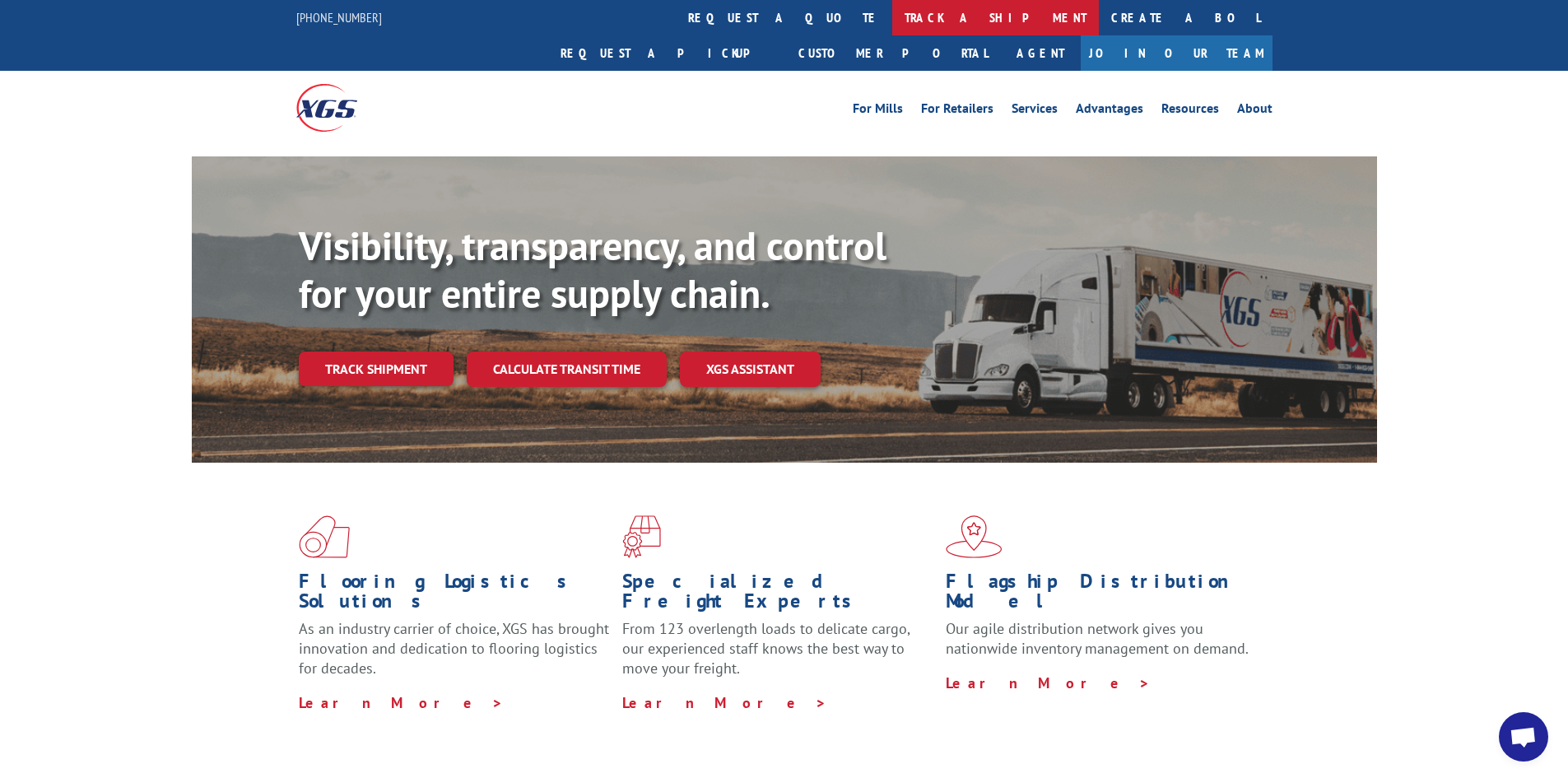
click at [892, 21] on link "track a shipment" at bounding box center [996, 18] width 207 height 36
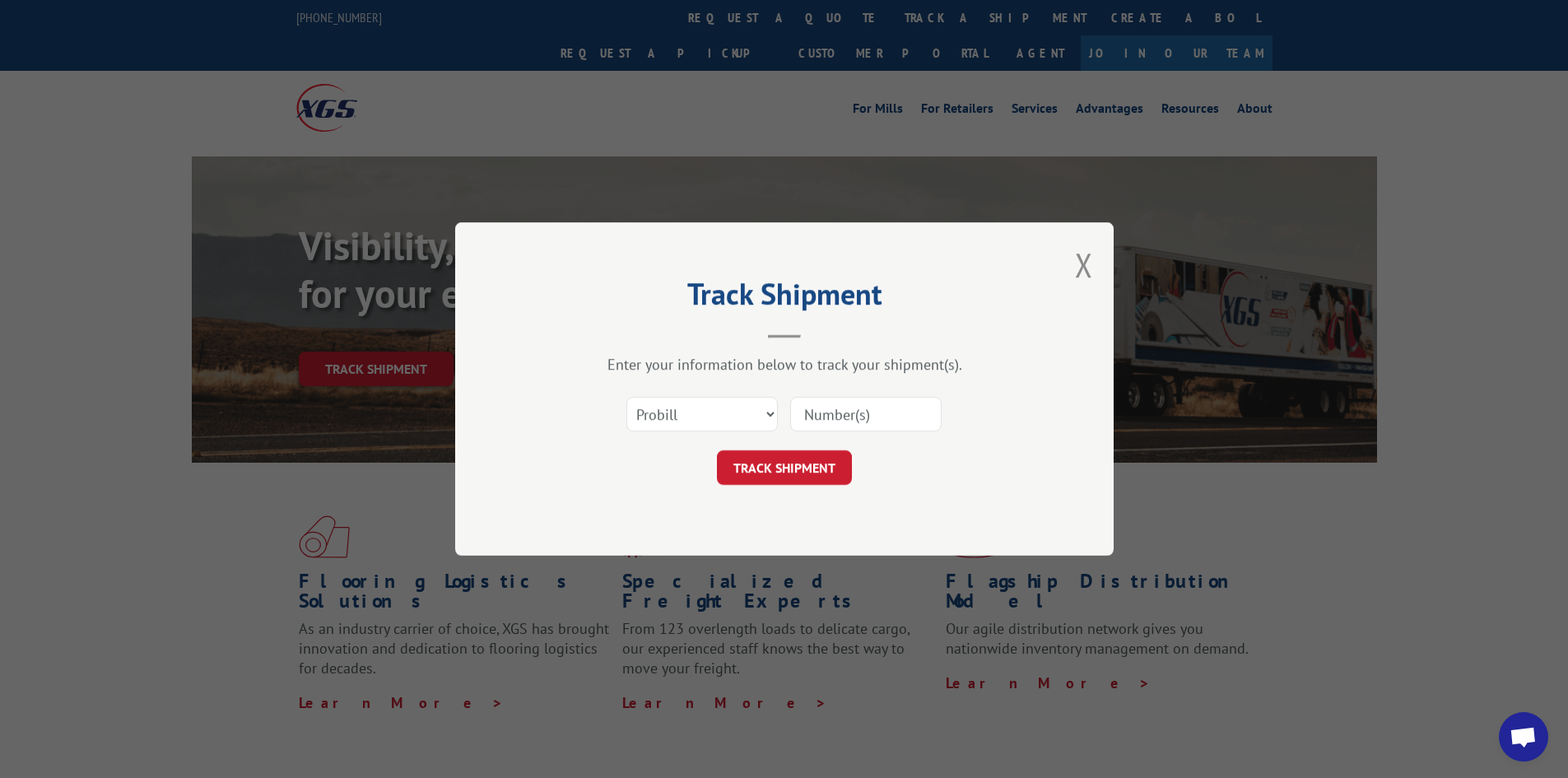
click at [897, 417] on input at bounding box center [866, 414] width 151 height 35
type input "17469873"
click at [716, 450] on button "TRACK SHIPMENT" at bounding box center [784, 467] width 135 height 35
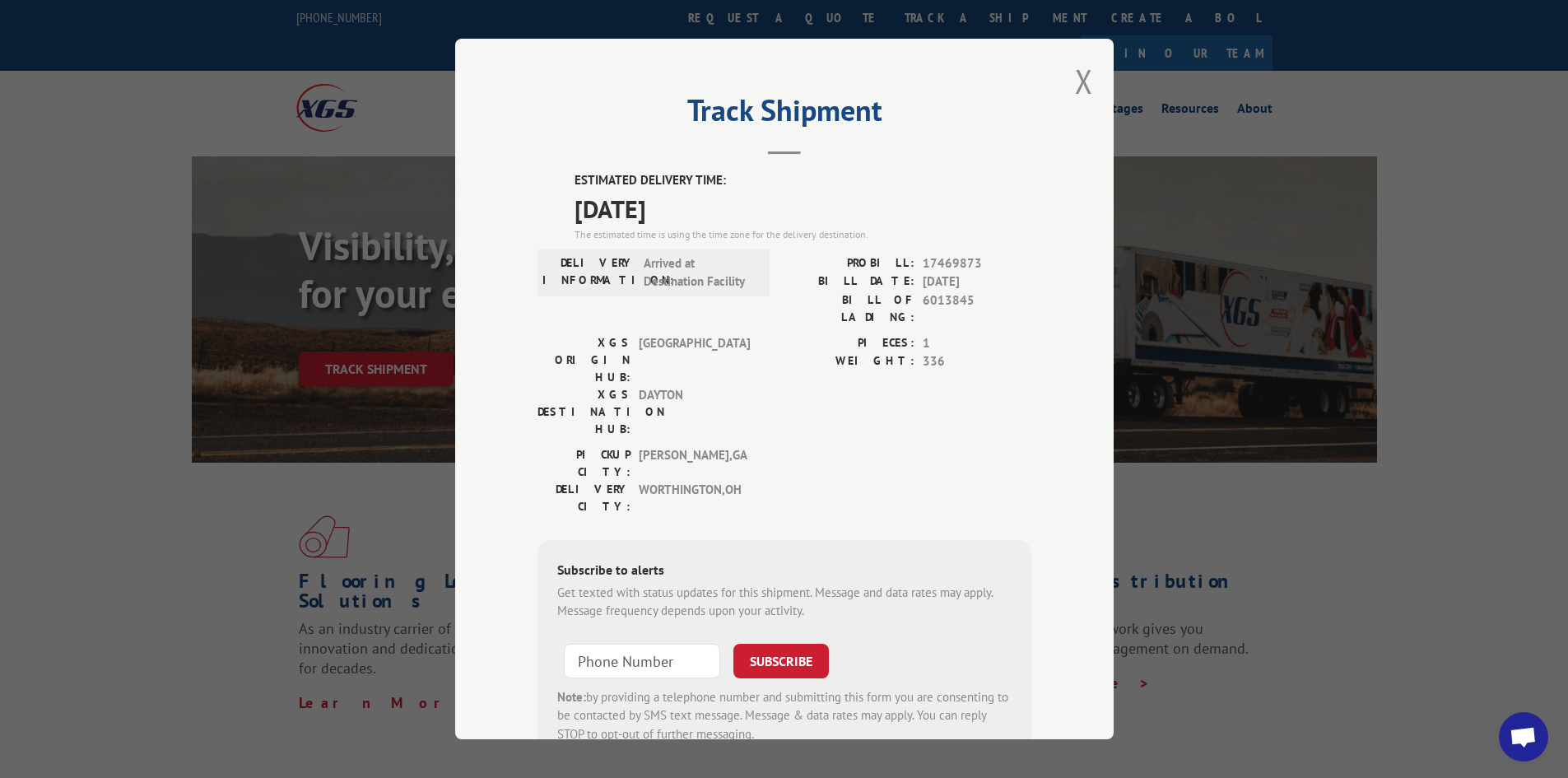
click at [89, 109] on div "Track Shipment ESTIMATED DELIVERY TIME: [DATE] The estimated time is using the …" at bounding box center [784, 389] width 1568 height 778
click at [1077, 74] on button "Close modal" at bounding box center [1083, 82] width 18 height 44
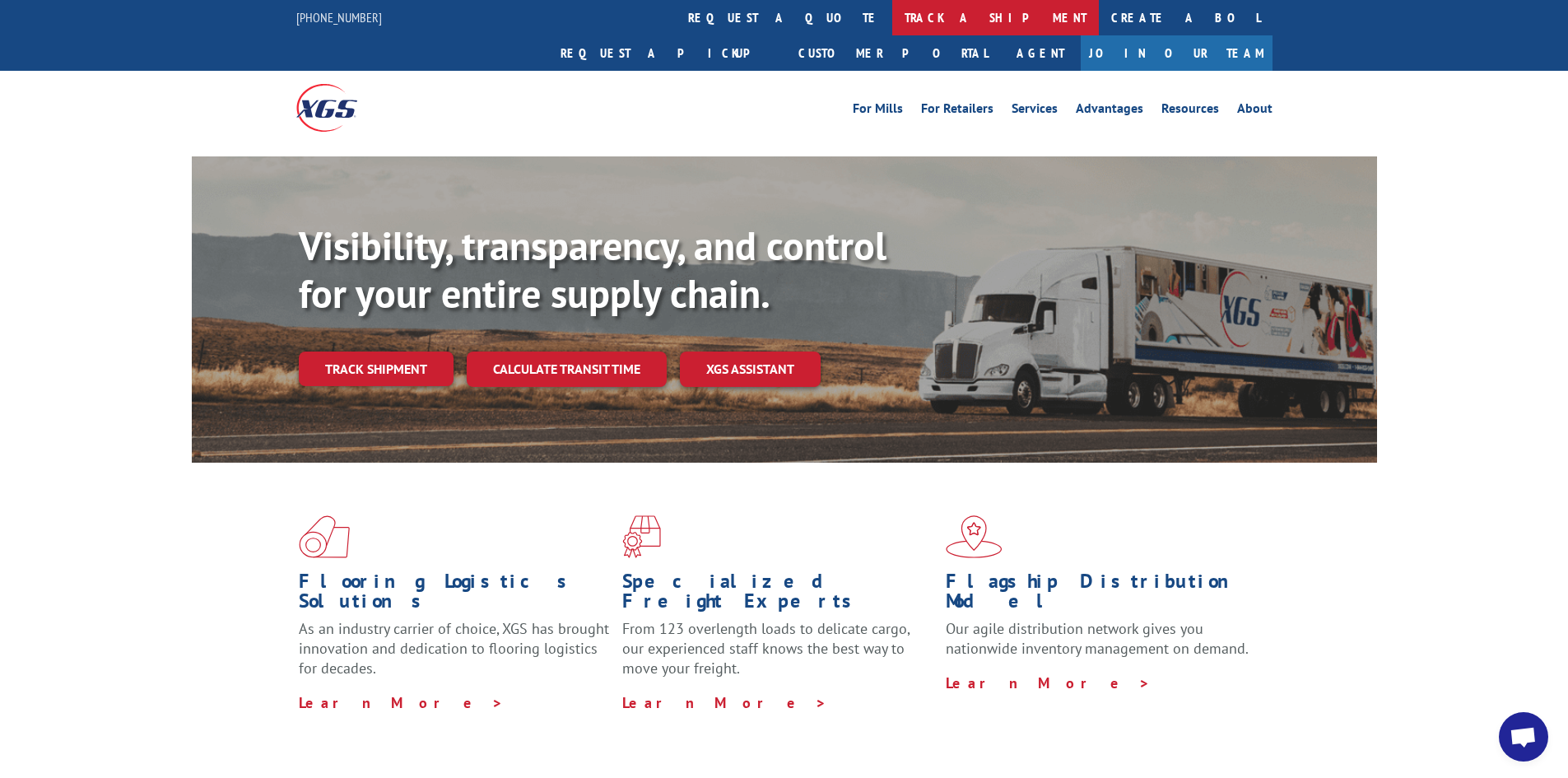
click at [892, 5] on link "track a shipment" at bounding box center [996, 18] width 207 height 36
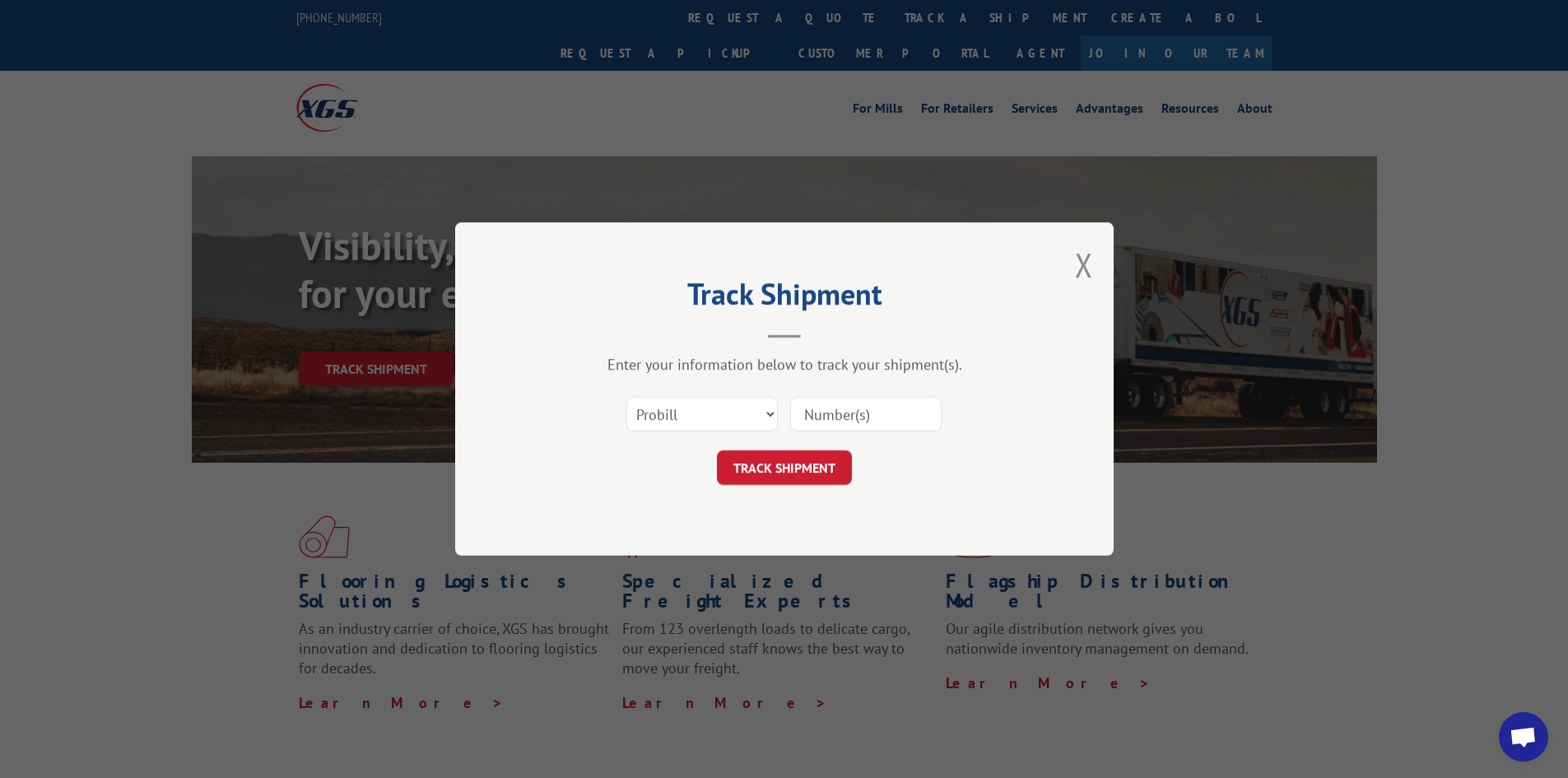
click at [861, 407] on input at bounding box center [866, 414] width 151 height 35
paste input "17470161"
type input "17470161"
click at [786, 461] on button "TRACK SHIPMENT" at bounding box center [784, 467] width 135 height 35
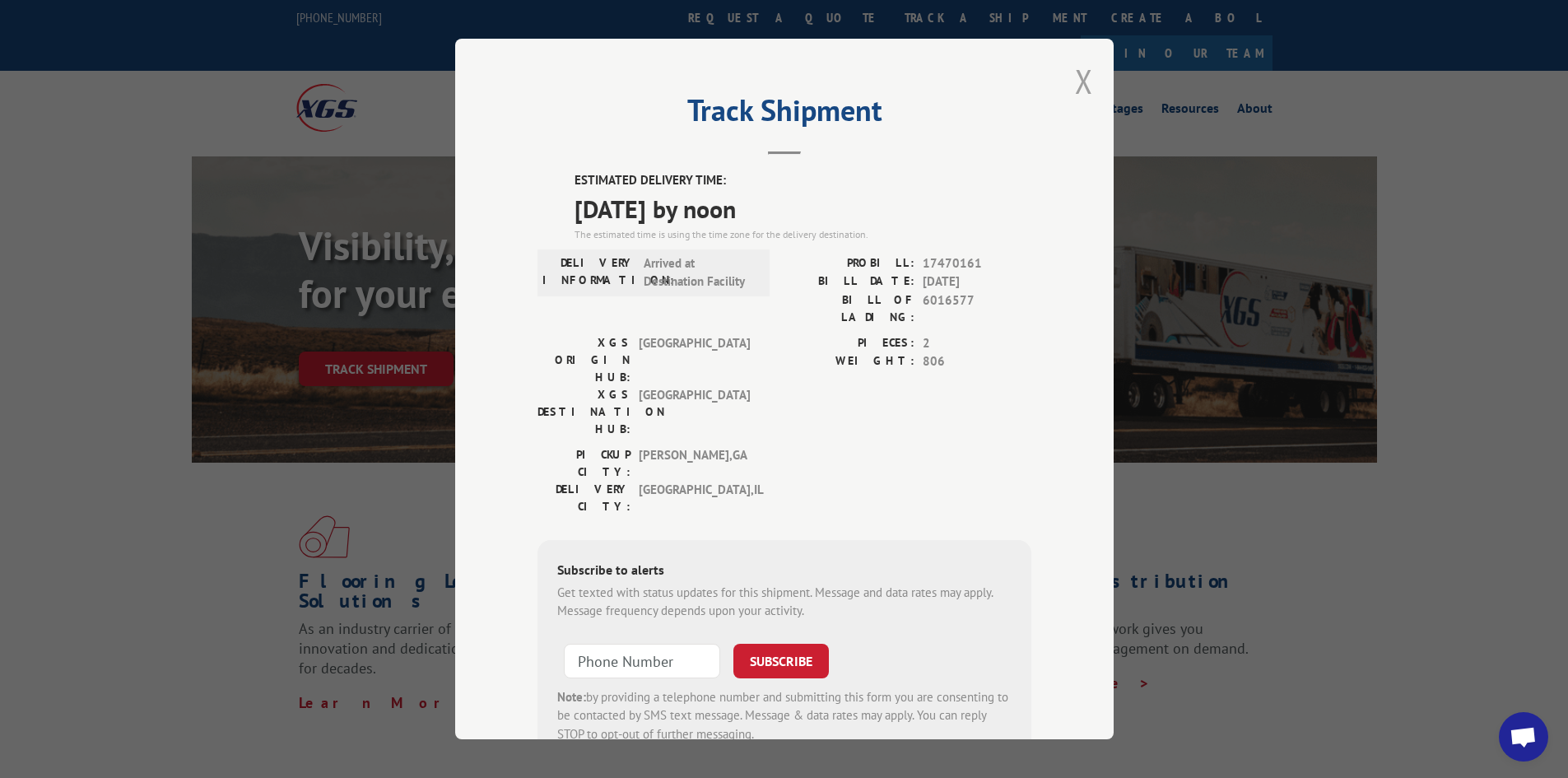
click at [1075, 74] on button "Close modal" at bounding box center [1083, 82] width 18 height 44
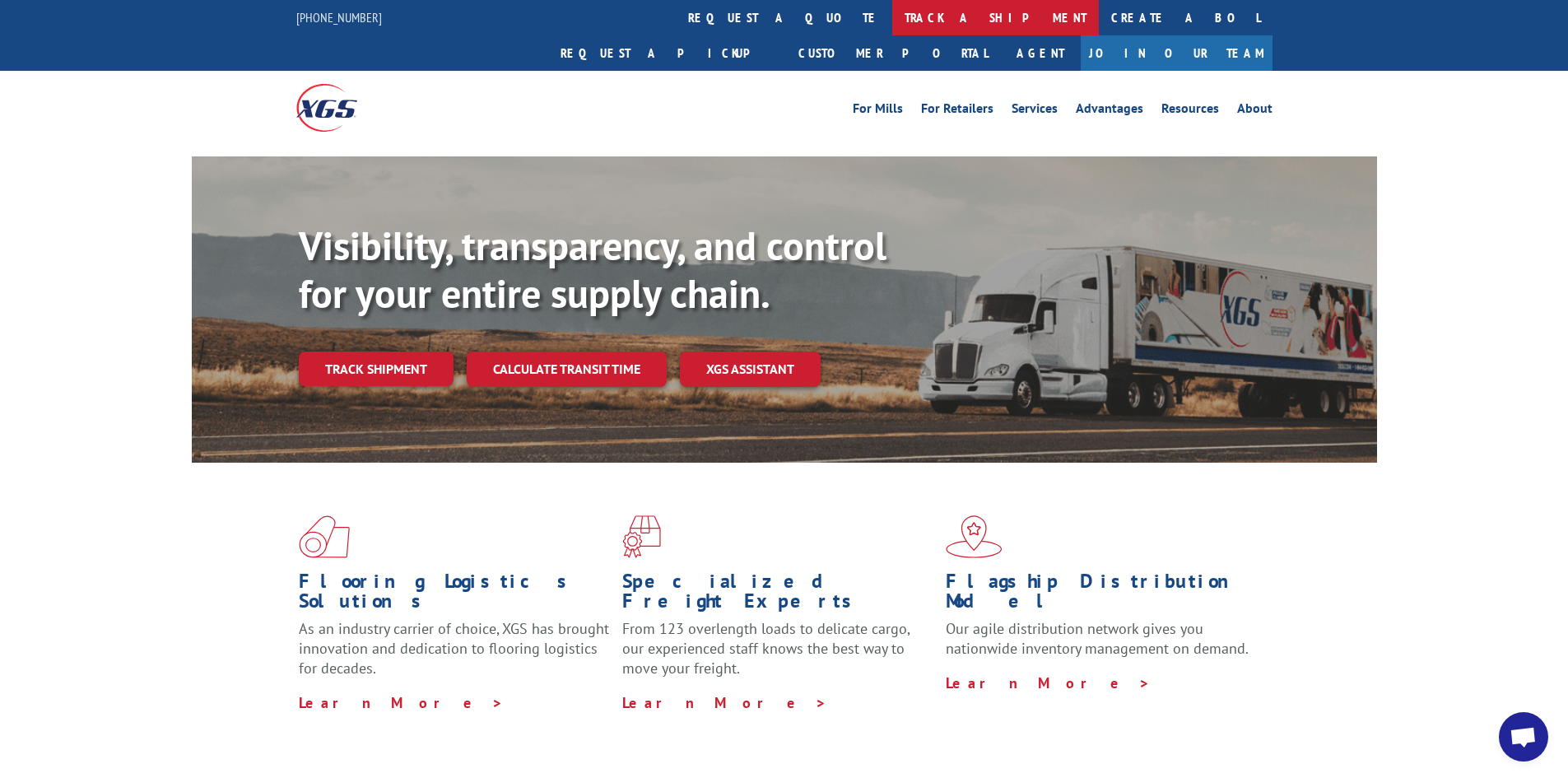
click at [892, 0] on link "track a shipment" at bounding box center [996, 18] width 207 height 36
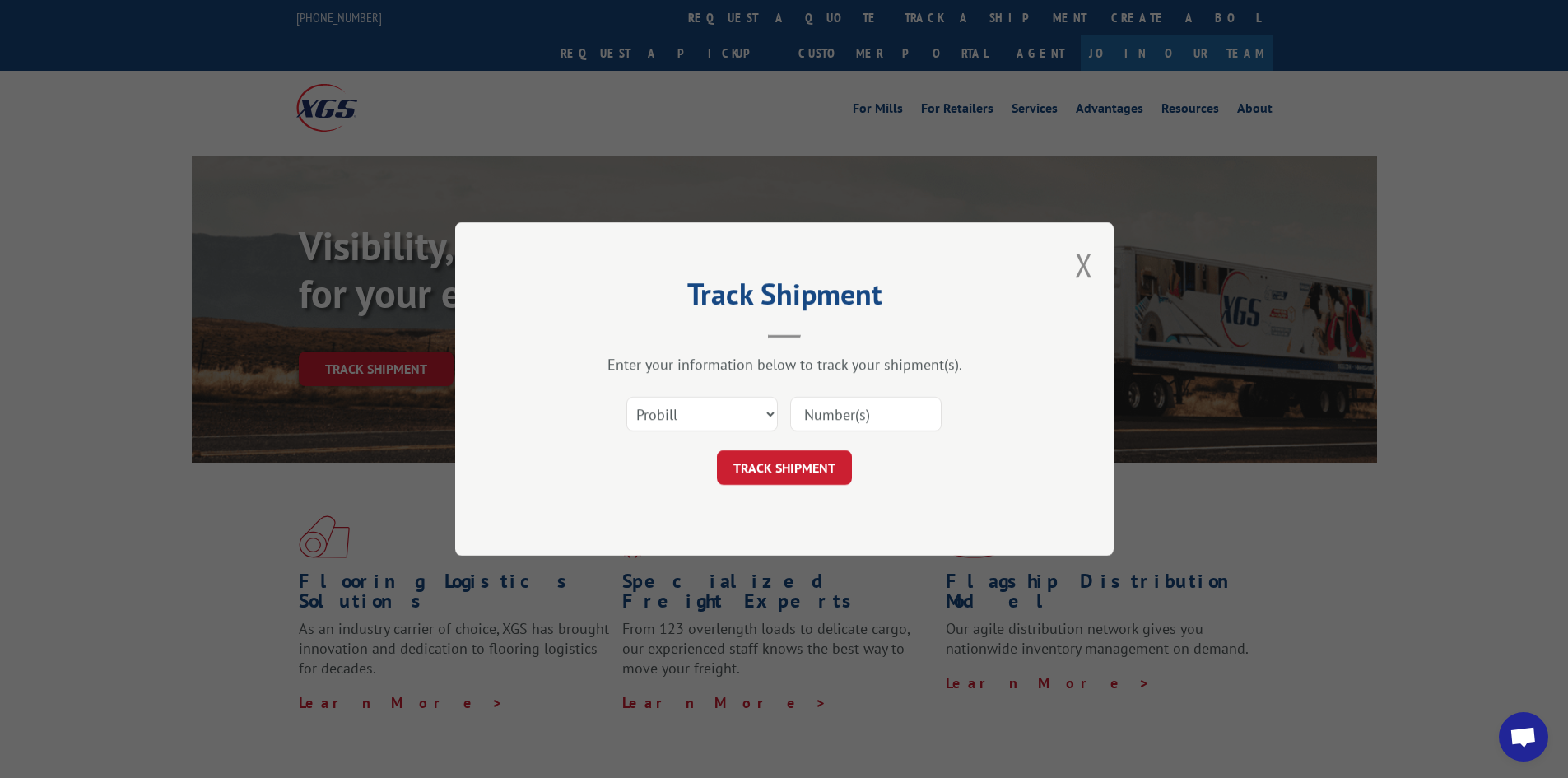
click at [902, 421] on input at bounding box center [866, 414] width 151 height 35
paste input "17521056"
type input "17521056"
click at [791, 474] on button "TRACK SHIPMENT" at bounding box center [784, 467] width 135 height 35
